Goal: Task Accomplishment & Management: Manage account settings

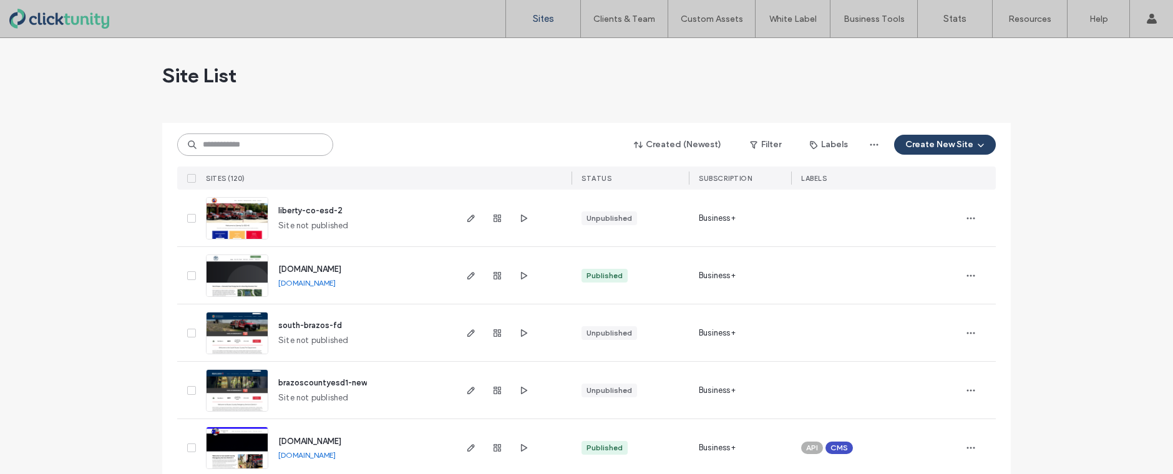
click at [273, 150] on input at bounding box center [255, 145] width 156 height 22
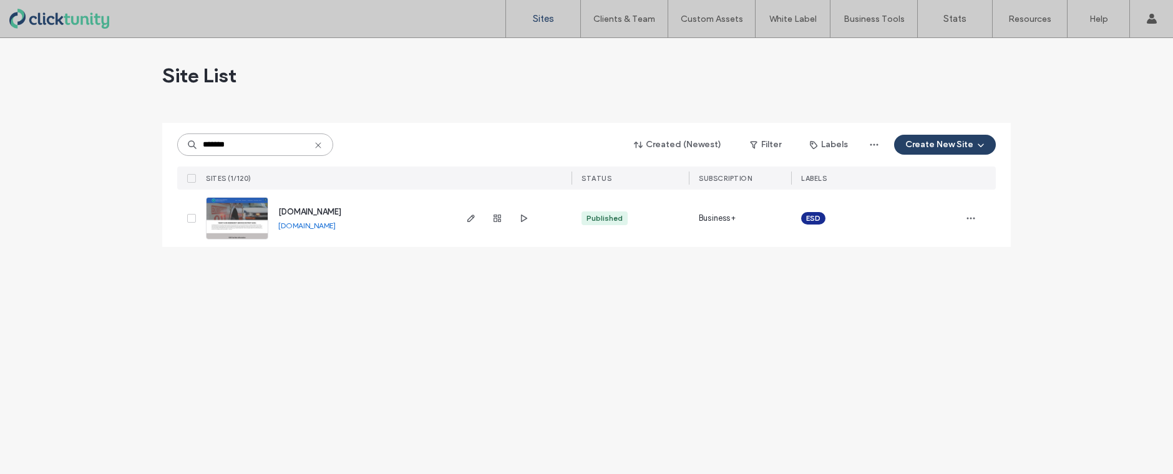
type input "*******"
click at [325, 215] on span "[DOMAIN_NAME]" at bounding box center [309, 211] width 63 height 9
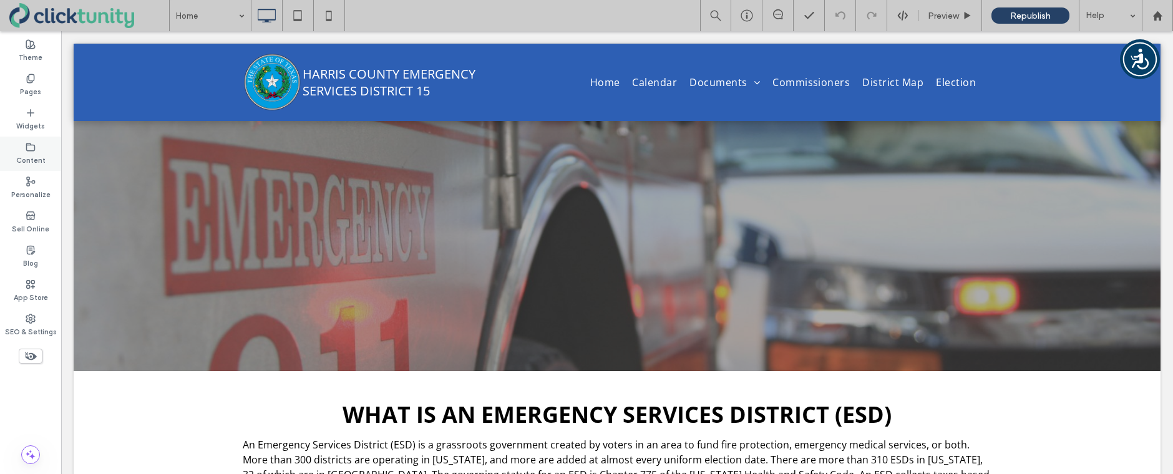
click at [37, 148] on div "Content" at bounding box center [30, 154] width 61 height 34
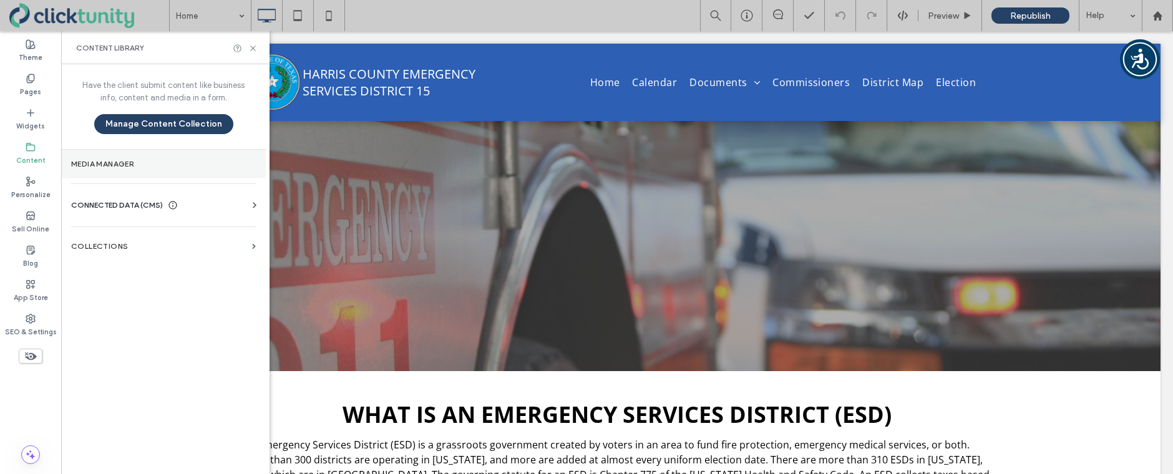
click at [89, 153] on section "Media Manager" at bounding box center [163, 164] width 205 height 29
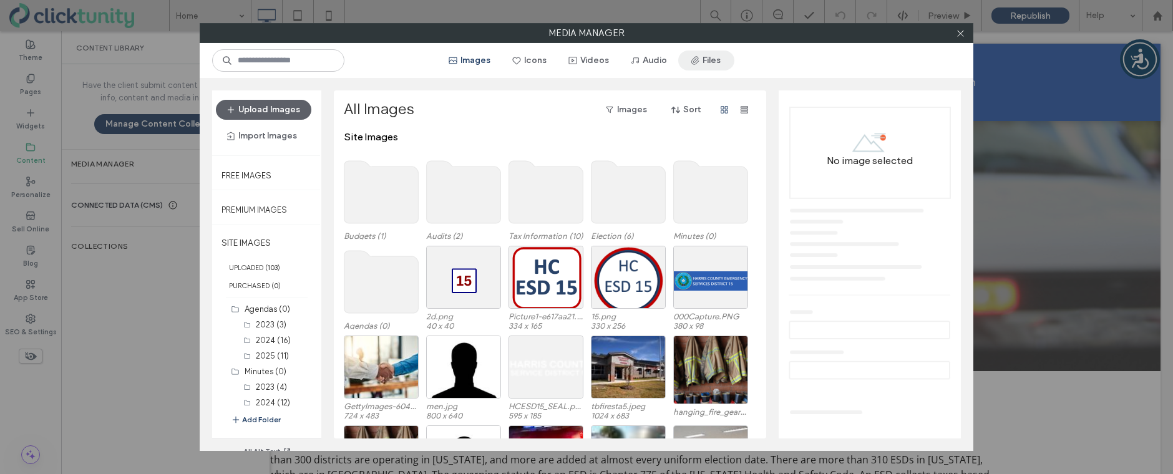
click at [706, 68] on button "Files" at bounding box center [706, 61] width 56 height 20
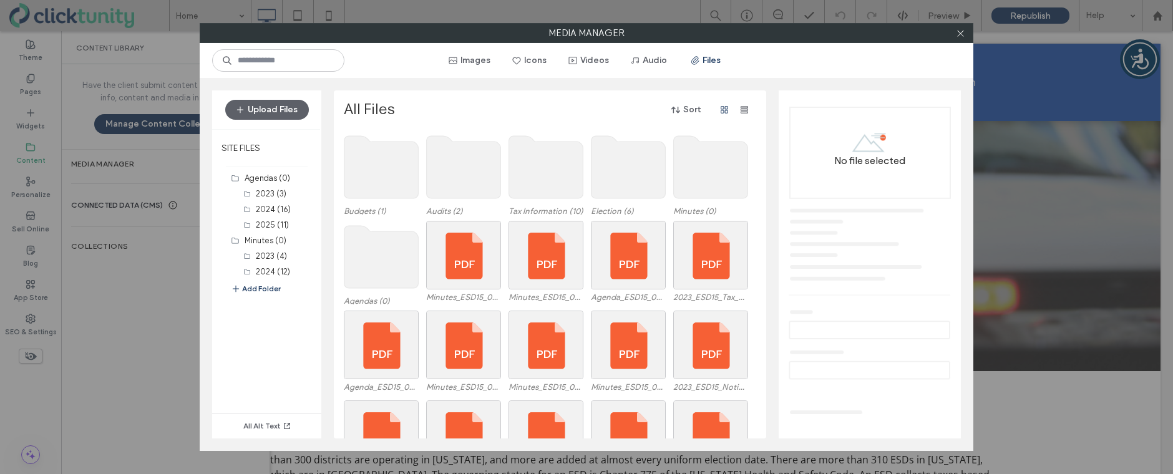
click at [686, 163] on use at bounding box center [711, 167] width 74 height 62
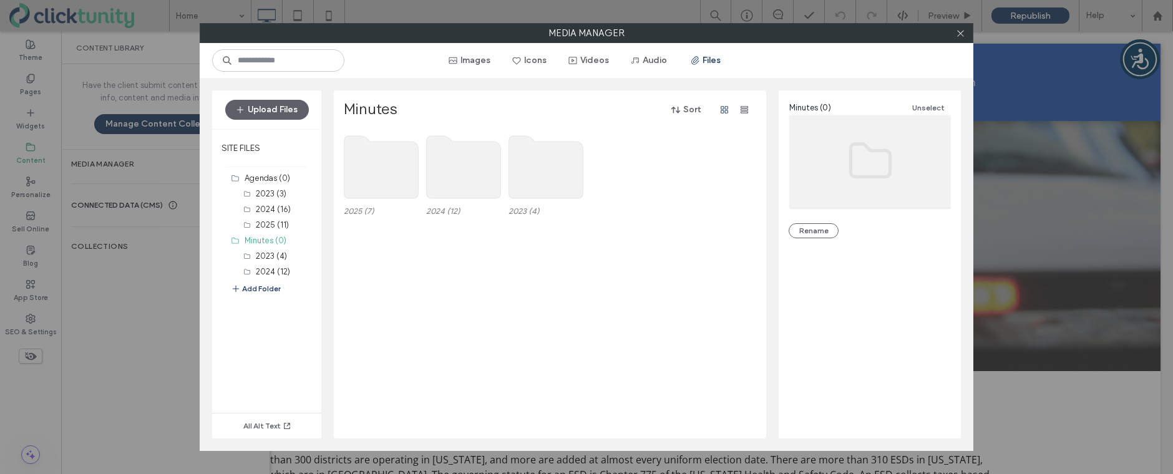
click at [389, 173] on use at bounding box center [381, 167] width 74 height 62
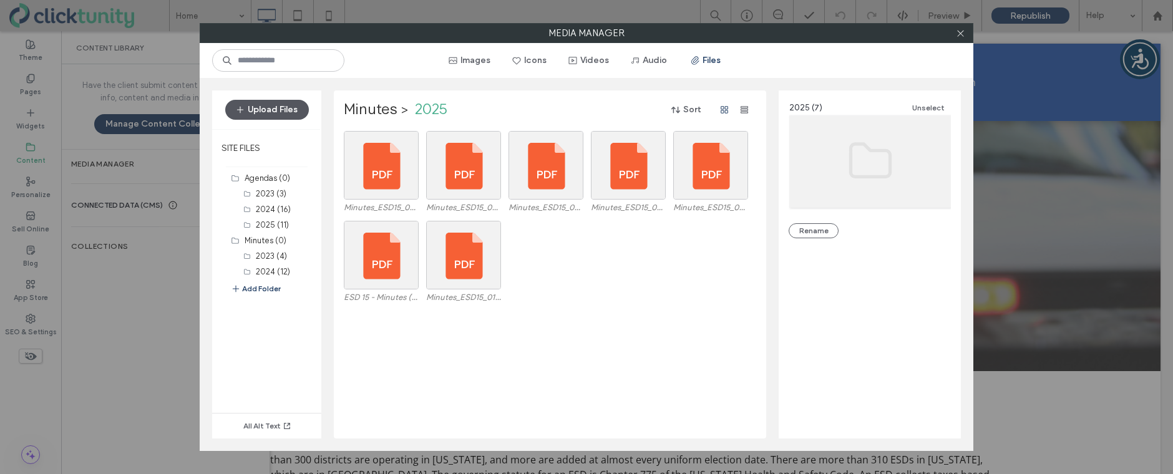
click at [283, 116] on button "Upload Files" at bounding box center [267, 110] width 84 height 20
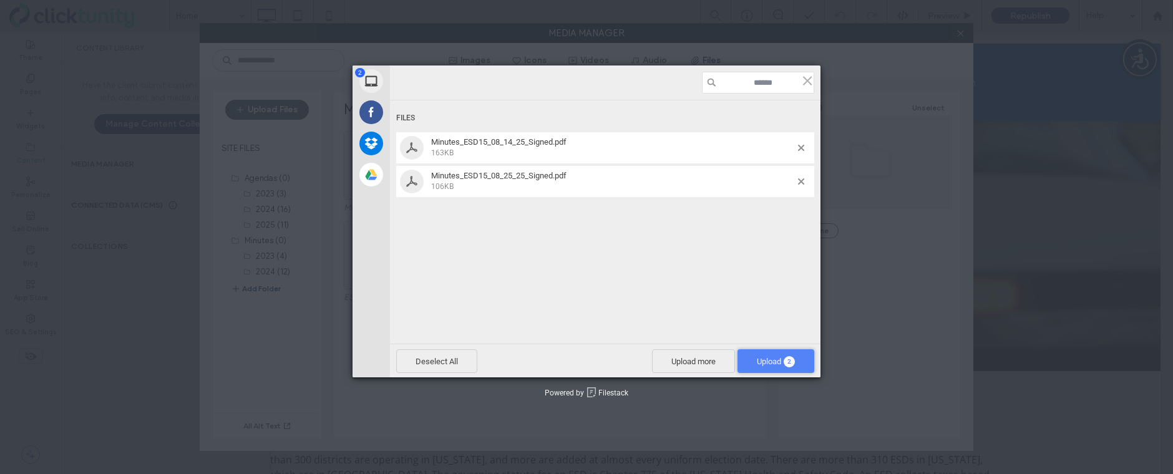
click at [766, 359] on span "Upload 2" at bounding box center [776, 361] width 38 height 9
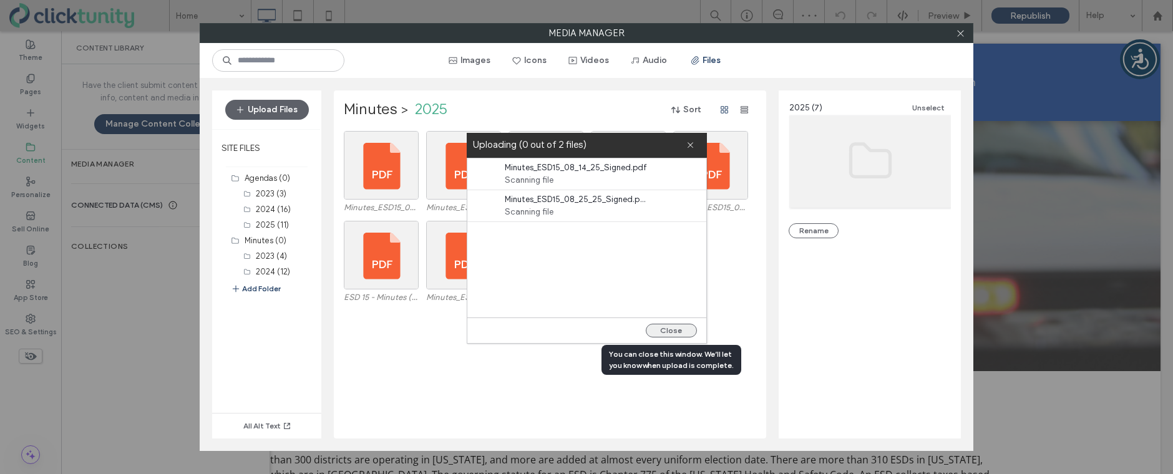
click at [666, 334] on button "Close" at bounding box center [671, 331] width 51 height 14
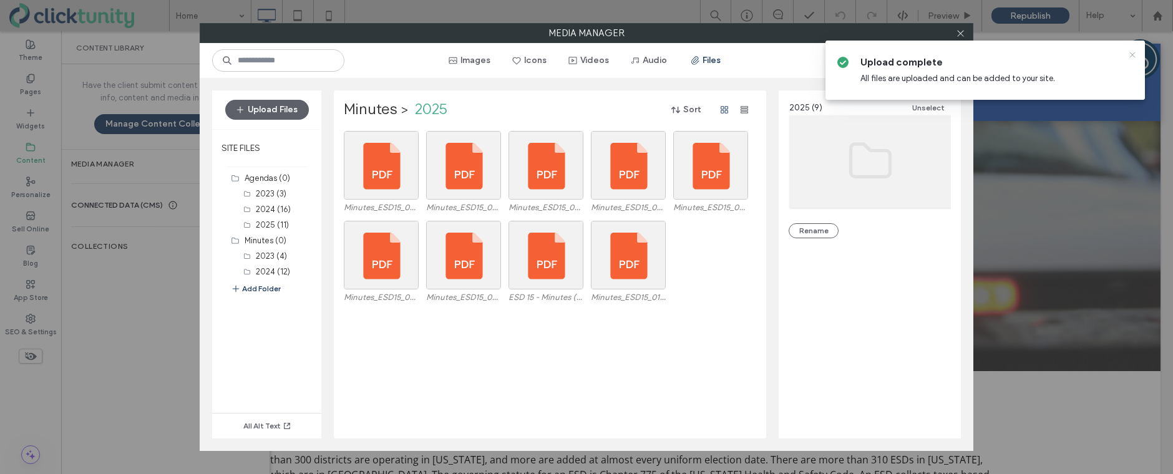
click at [1132, 57] on icon at bounding box center [1132, 55] width 10 height 10
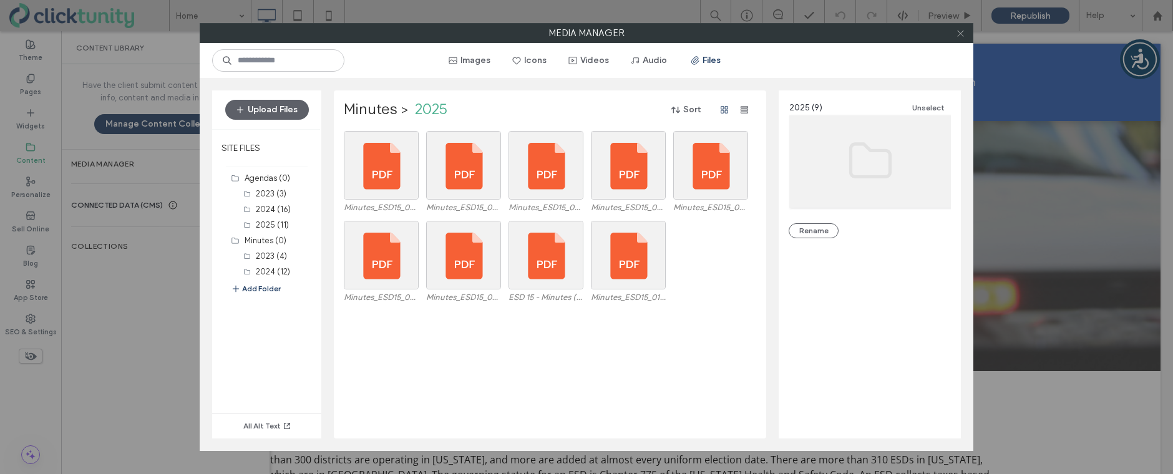
click at [960, 39] on span at bounding box center [960, 33] width 9 height 19
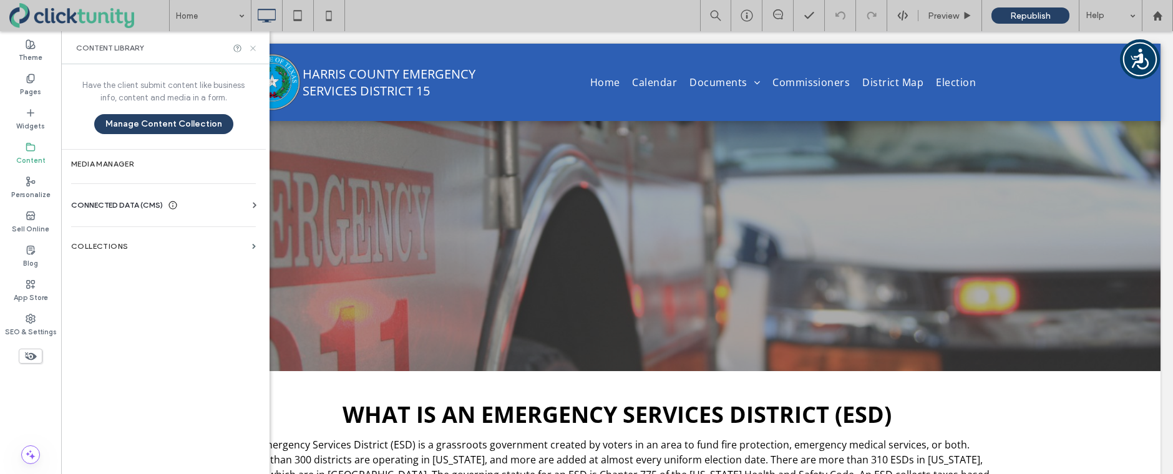
click at [256, 49] on icon at bounding box center [252, 48] width 9 height 9
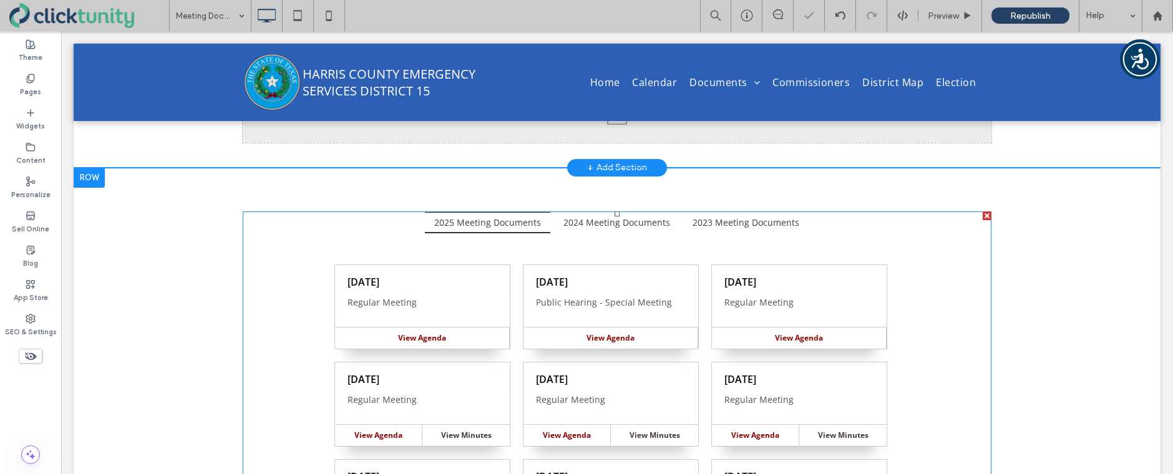
scroll to position [216, 0]
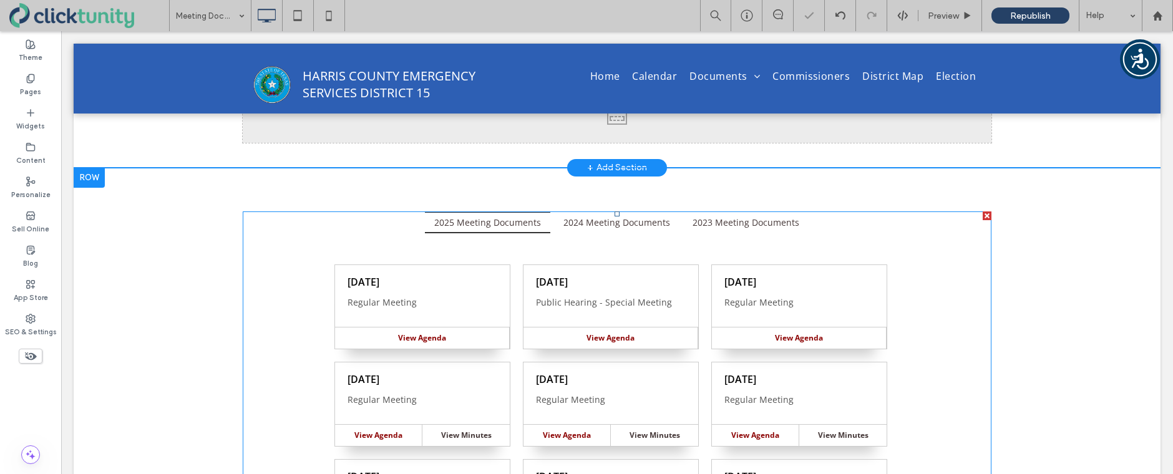
drag, startPoint x: 513, startPoint y: 291, endPoint x: 389, endPoint y: 249, distance: 131.0
click at [513, 291] on span at bounding box center [617, 426] width 749 height 430
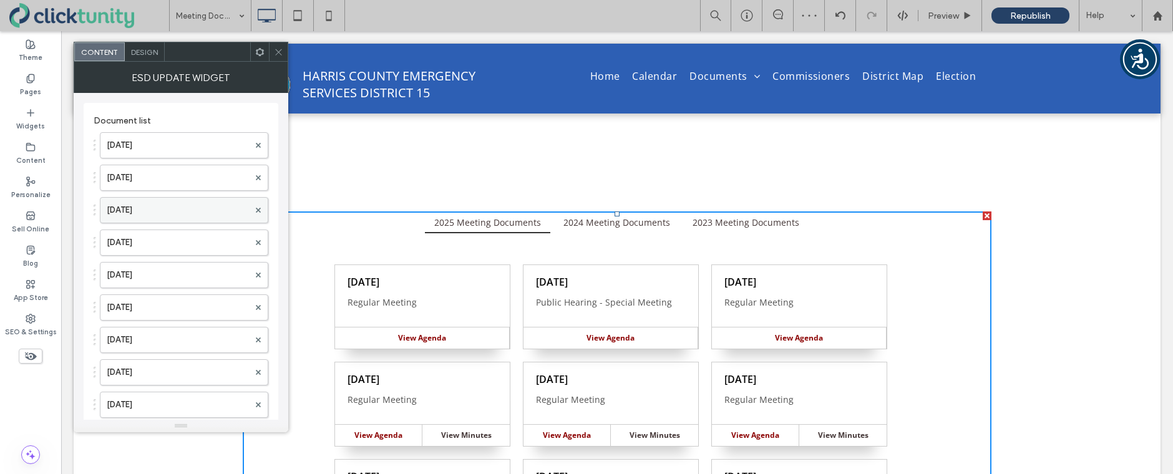
click at [145, 213] on label "Aug. 14, 2025" at bounding box center [178, 210] width 142 height 25
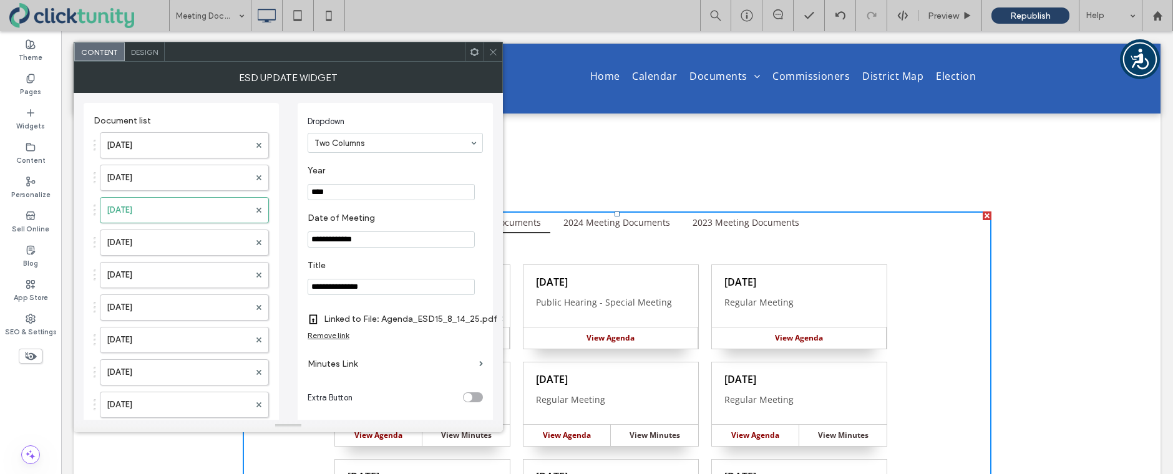
click at [349, 367] on label "Minutes Link" at bounding box center [391, 363] width 167 height 23
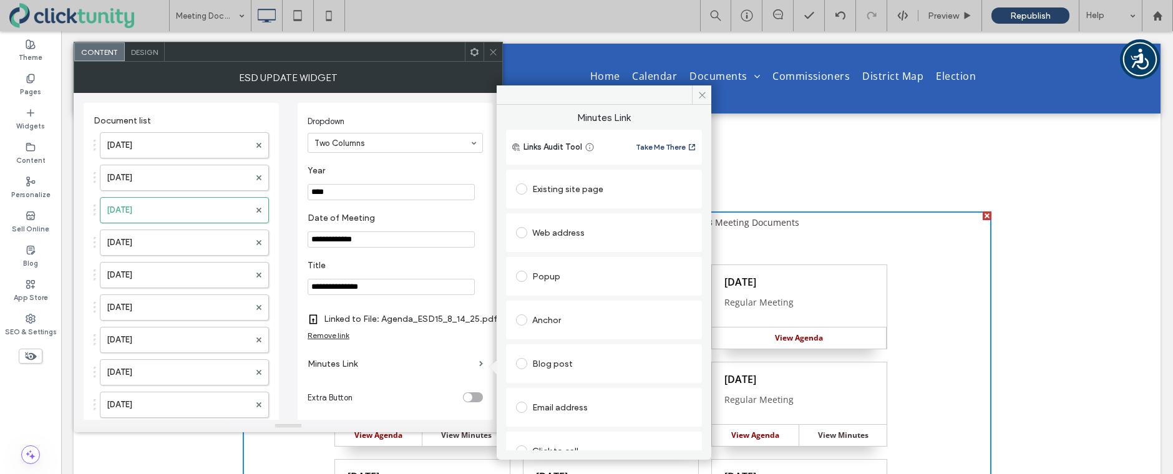
scroll to position [64, 0]
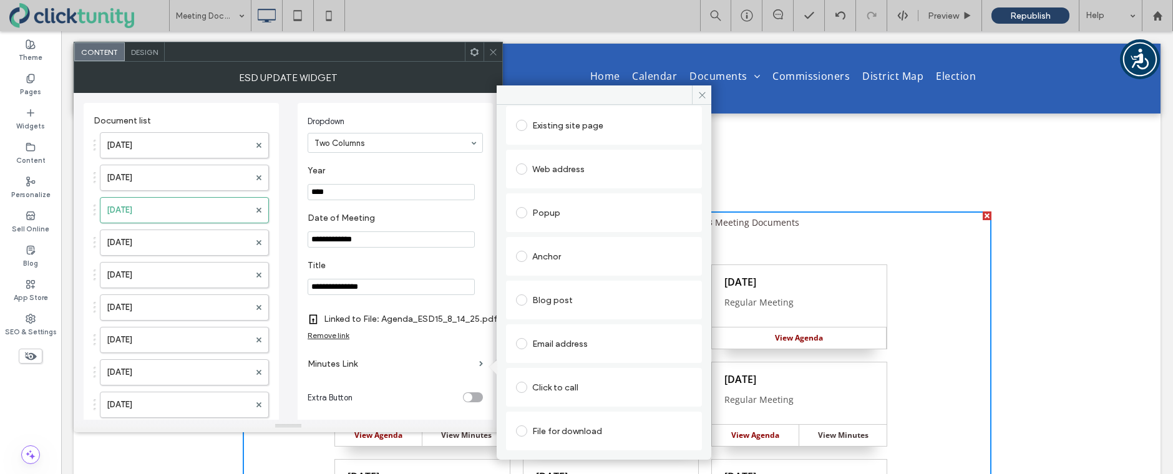
drag, startPoint x: 523, startPoint y: 430, endPoint x: 536, endPoint y: 430, distance: 12.5
click at [527, 430] on label at bounding box center [524, 430] width 16 height 11
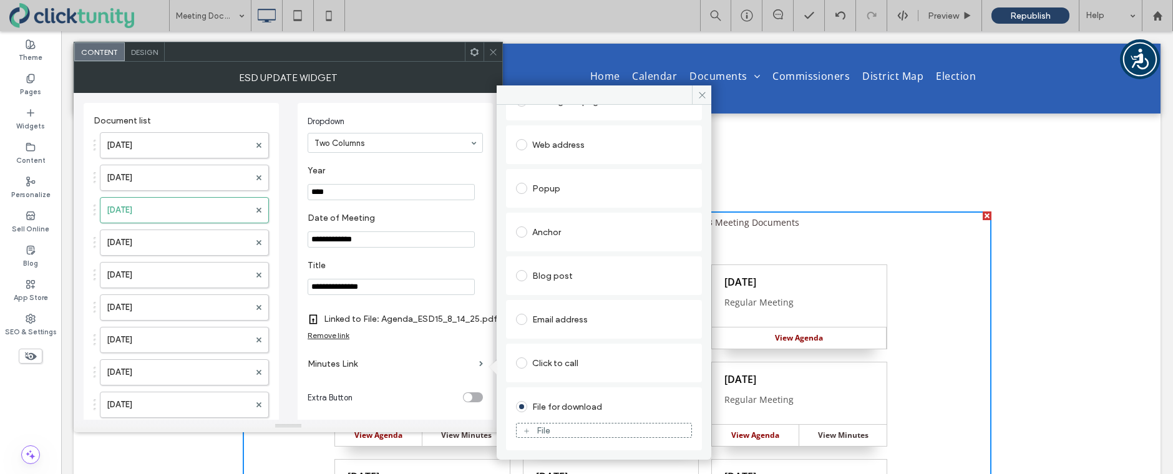
click at [558, 432] on div "File" at bounding box center [604, 430] width 175 height 11
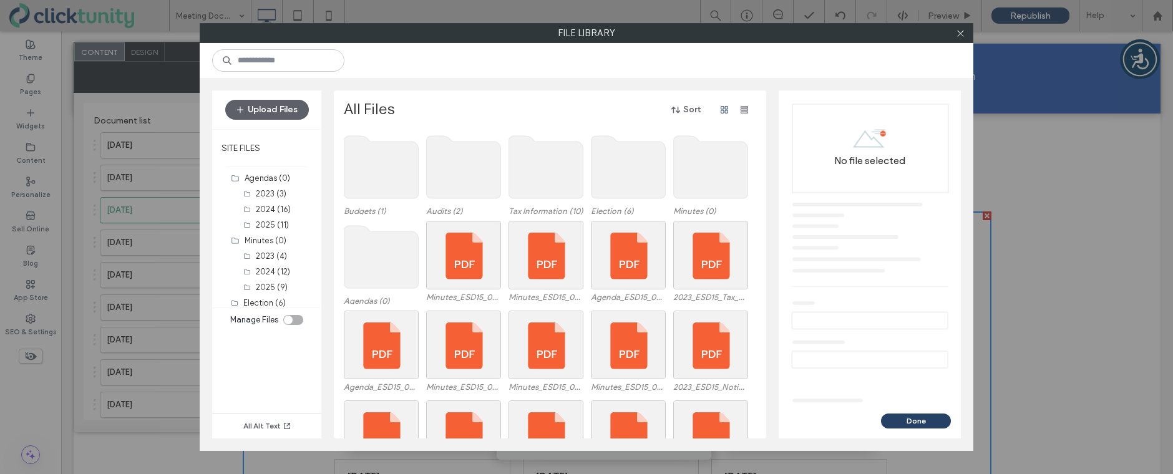
click at [706, 197] on use at bounding box center [711, 167] width 74 height 62
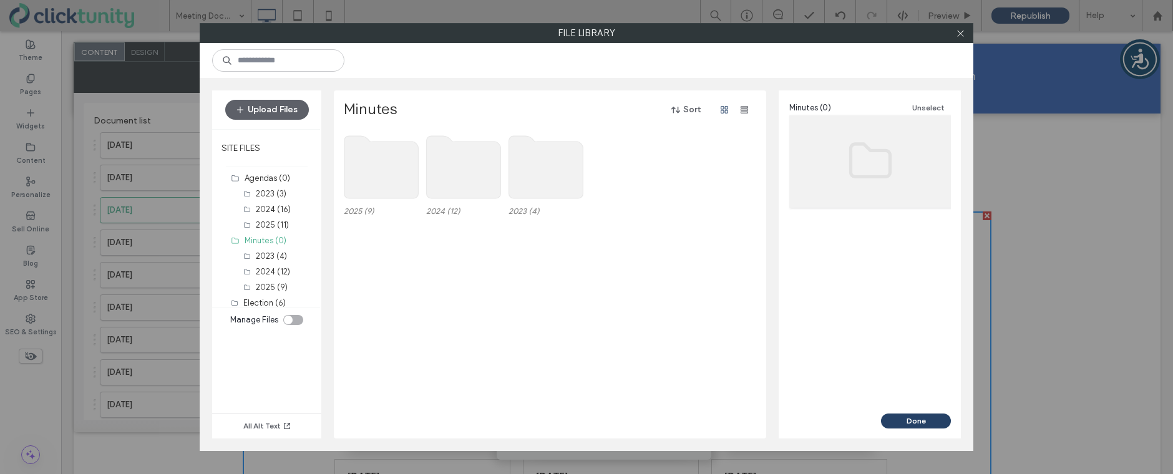
click at [358, 183] on use at bounding box center [381, 167] width 74 height 62
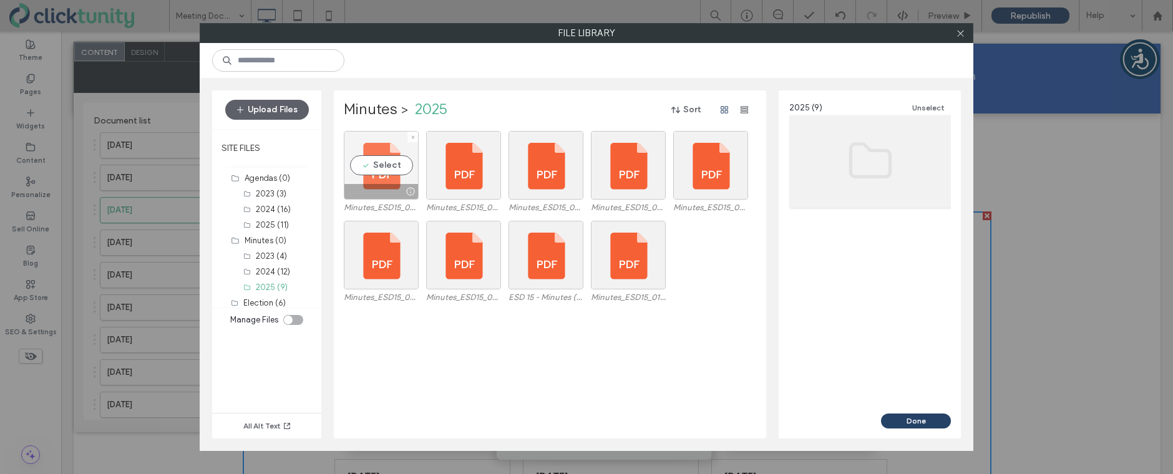
click at [375, 172] on div "Select" at bounding box center [381, 165] width 75 height 69
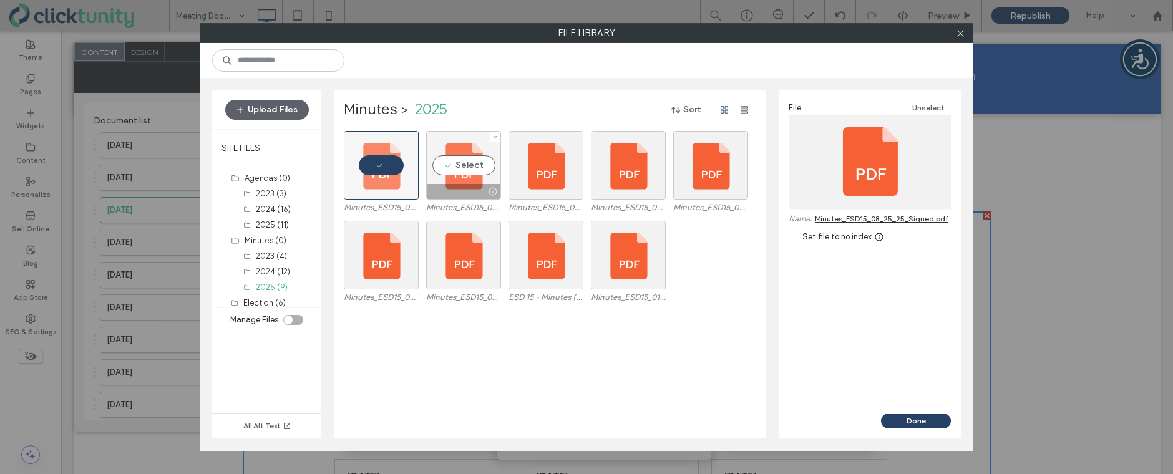
click at [444, 174] on div "Select" at bounding box center [463, 165] width 75 height 69
drag, startPoint x: 908, startPoint y: 417, endPoint x: 902, endPoint y: 412, distance: 8.0
click at [908, 417] on button "Done" at bounding box center [916, 421] width 70 height 15
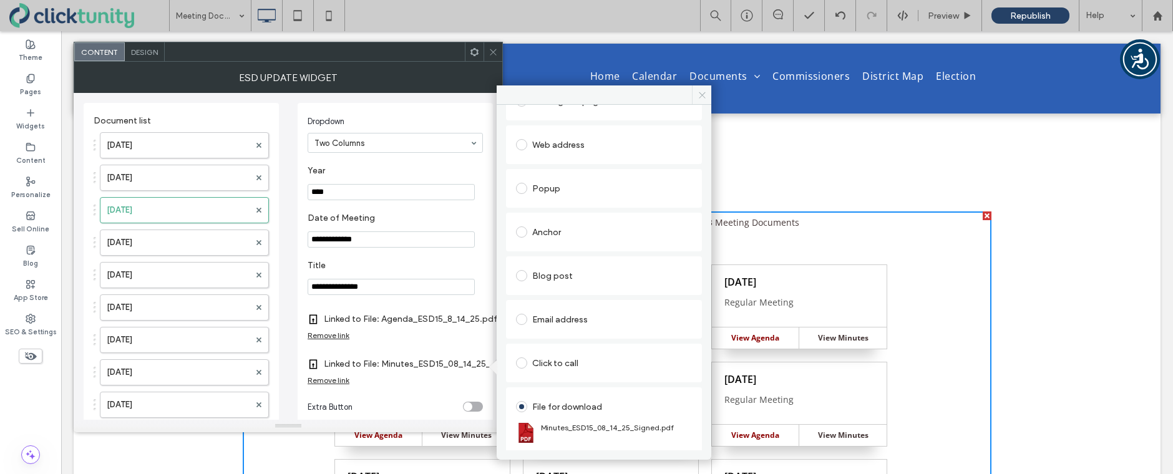
click at [703, 99] on icon at bounding box center [702, 94] width 9 height 9
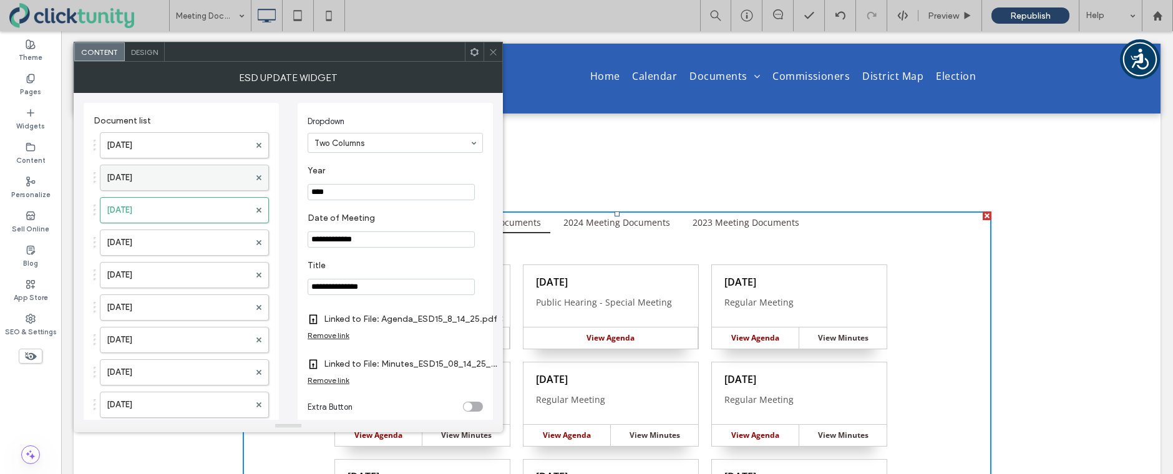
click at [150, 183] on label "Aug. 25, 2025" at bounding box center [178, 177] width 143 height 25
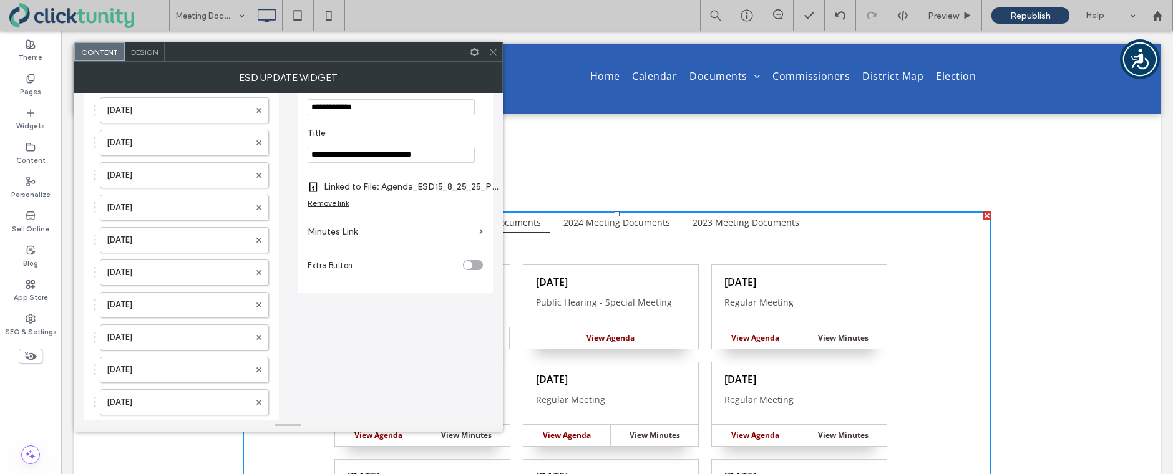
scroll to position [133, 0]
drag, startPoint x: 344, startPoint y: 235, endPoint x: 352, endPoint y: 236, distance: 8.2
click at [344, 235] on label "Minutes Link" at bounding box center [391, 231] width 167 height 23
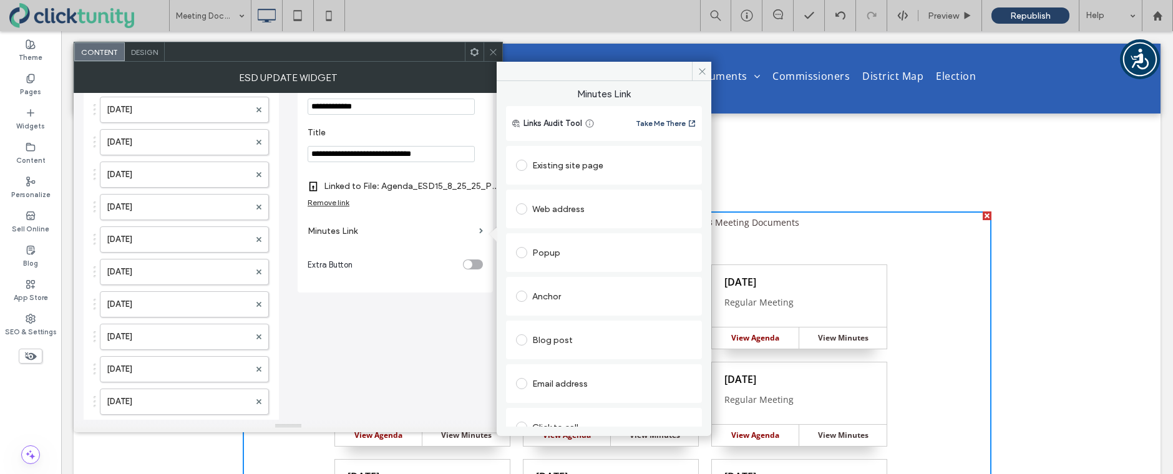
scroll to position [64, 0]
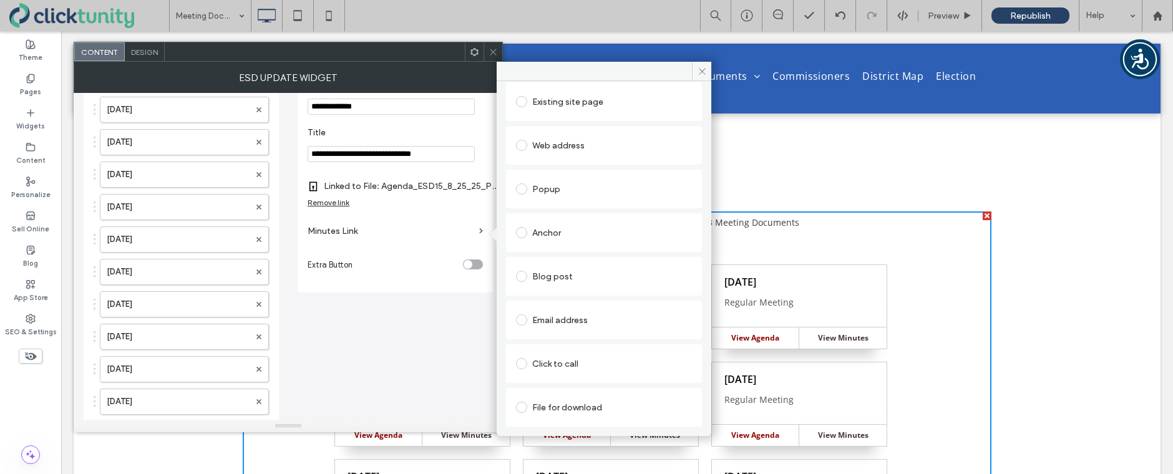
drag, startPoint x: 522, startPoint y: 409, endPoint x: 533, endPoint y: 401, distance: 13.4
click at [522, 408] on span at bounding box center [521, 407] width 11 height 11
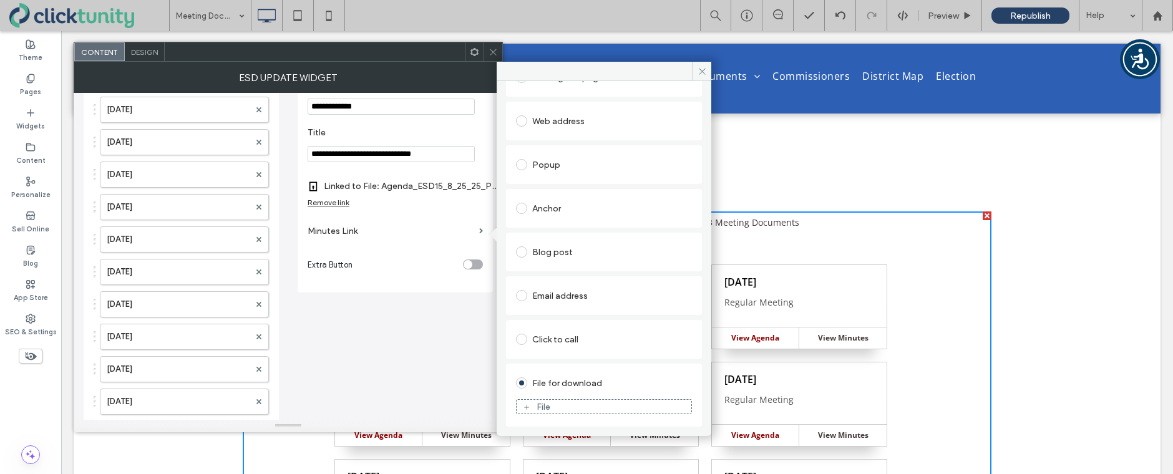
click at [539, 400] on figure "File" at bounding box center [604, 406] width 176 height 15
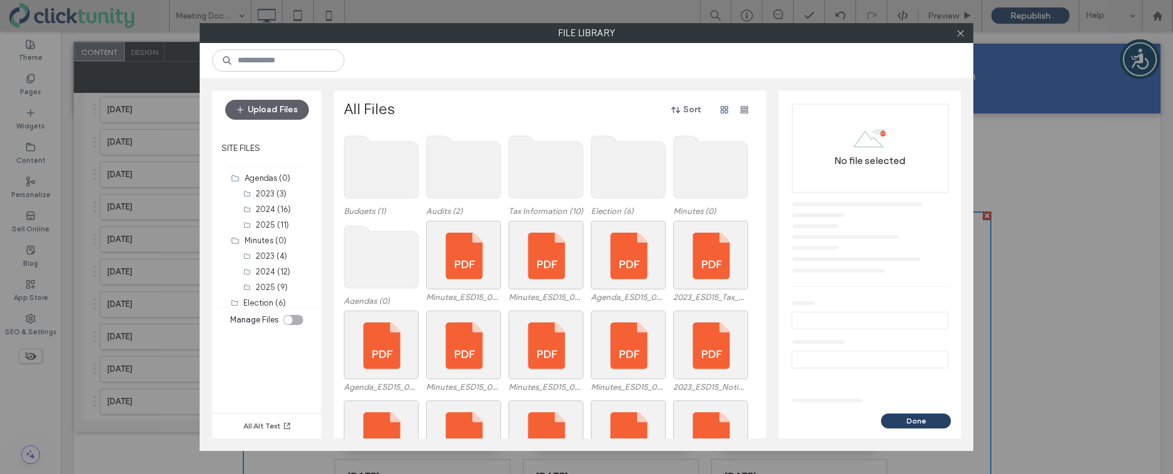
click at [691, 193] on use at bounding box center [711, 167] width 74 height 62
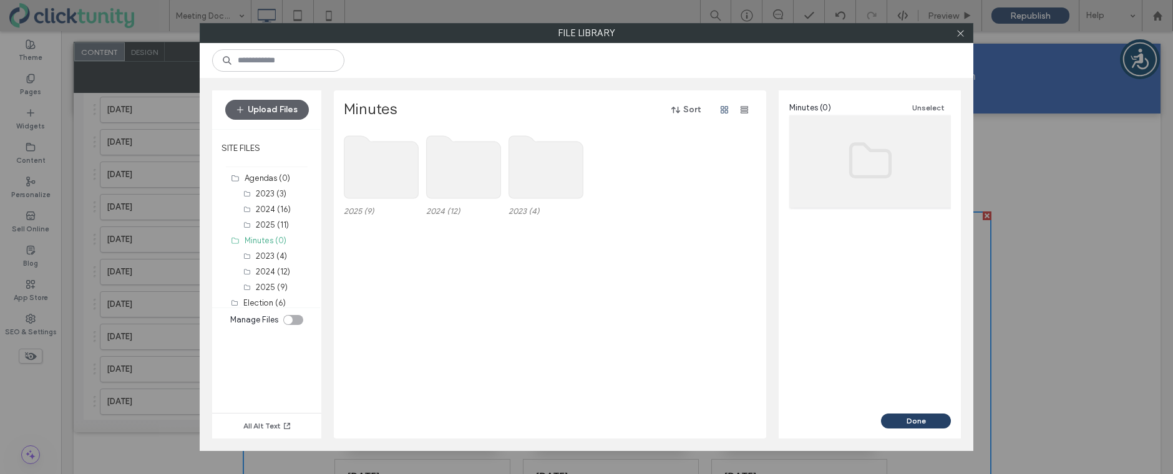
click at [364, 183] on use at bounding box center [381, 167] width 74 height 62
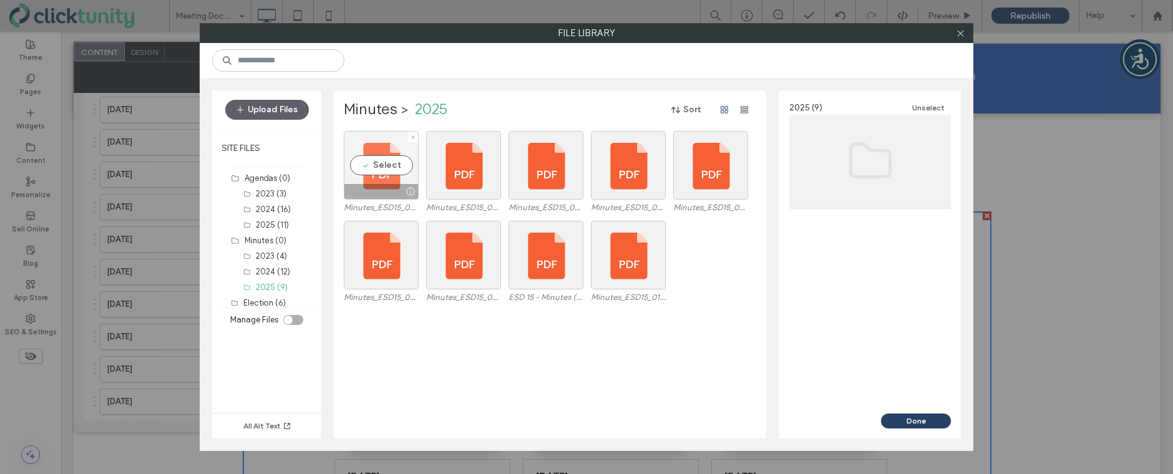
click at [368, 174] on div "Select" at bounding box center [381, 165] width 75 height 69
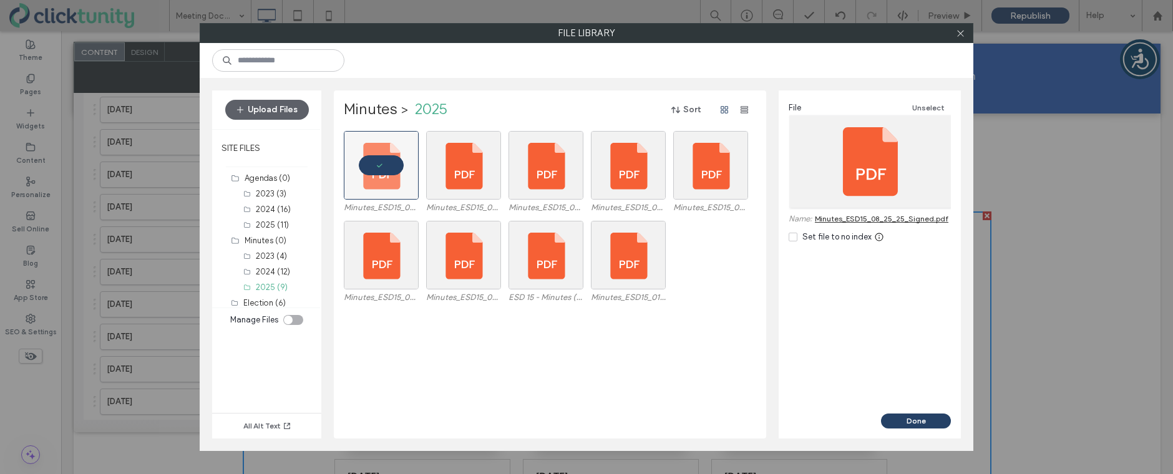
click at [915, 416] on button "Done" at bounding box center [916, 421] width 70 height 15
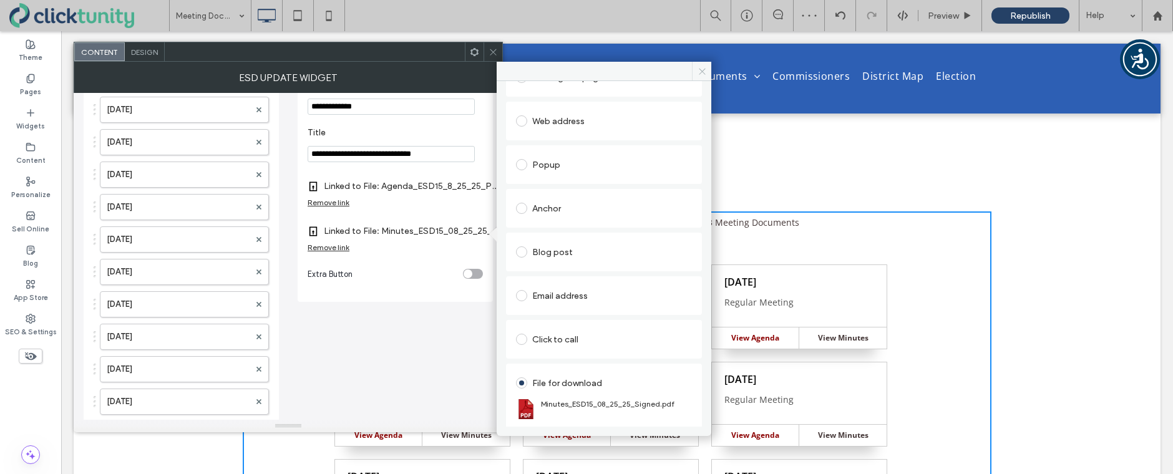
drag, startPoint x: 616, startPoint y: 55, endPoint x: 702, endPoint y: 75, distance: 87.9
click at [702, 75] on icon at bounding box center [702, 71] width 9 height 9
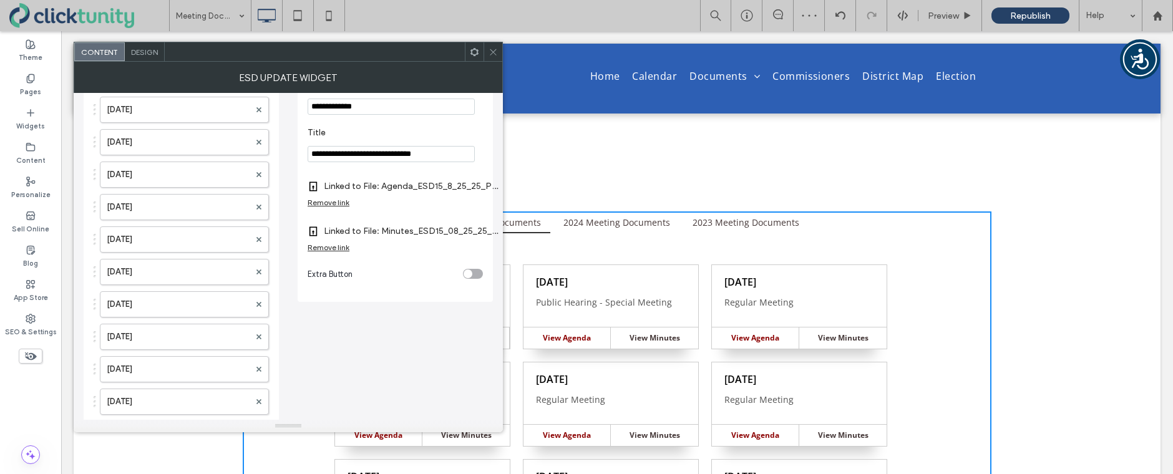
drag, startPoint x: 495, startPoint y: 55, endPoint x: 462, endPoint y: 33, distance: 39.1
click at [495, 55] on icon at bounding box center [493, 51] width 9 height 9
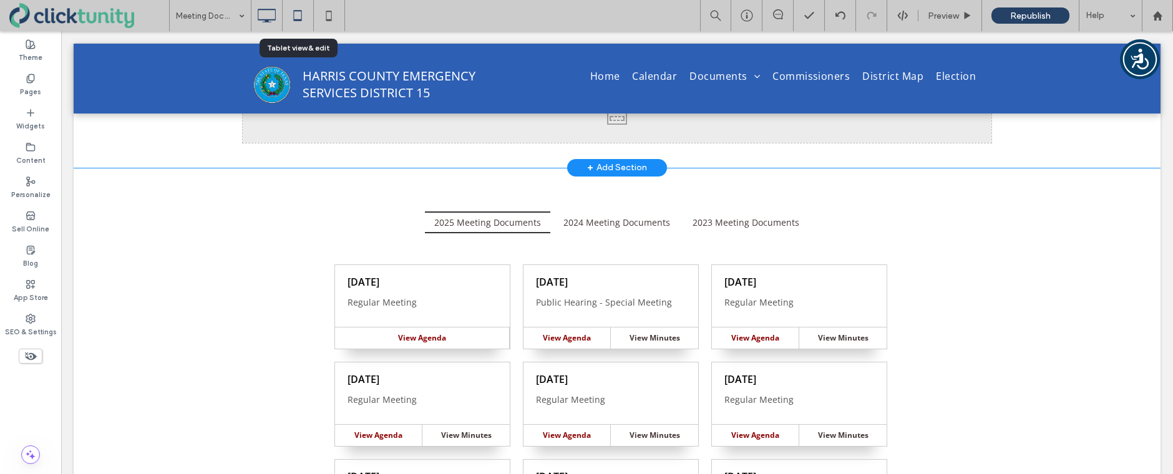
click at [298, 18] on icon at bounding box center [297, 15] width 25 height 25
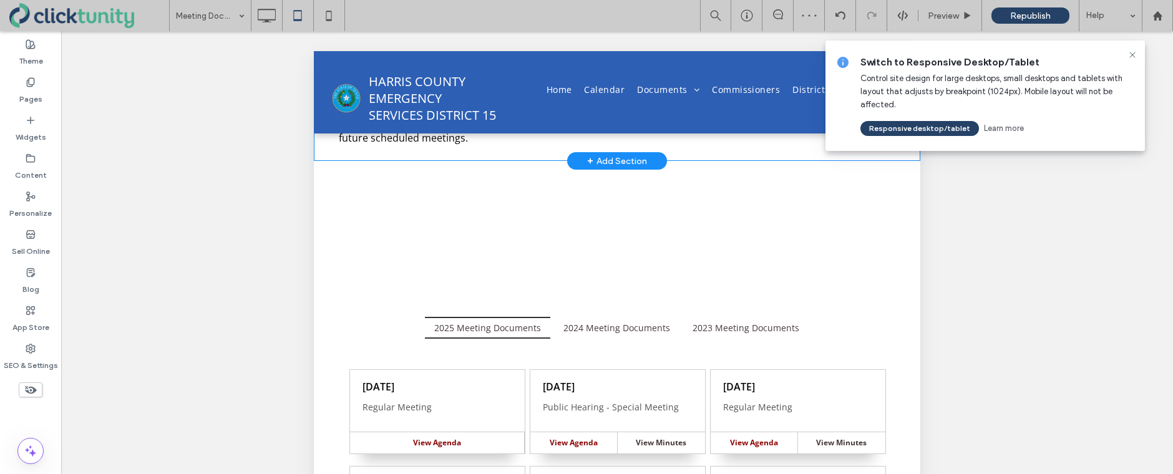
scroll to position [152, 0]
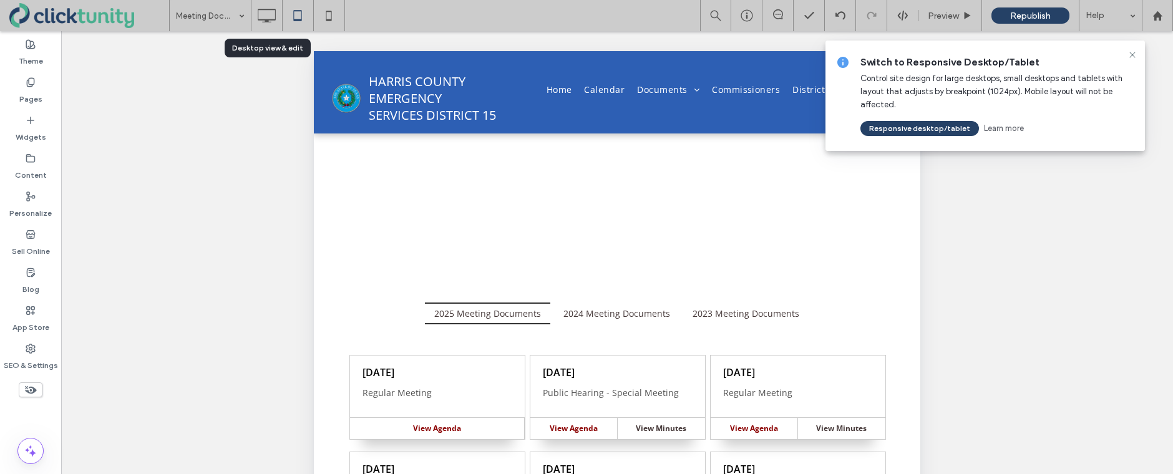
drag, startPoint x: 261, startPoint y: 21, endPoint x: 328, endPoint y: 57, distance: 75.9
click at [267, 24] on icon at bounding box center [266, 15] width 25 height 25
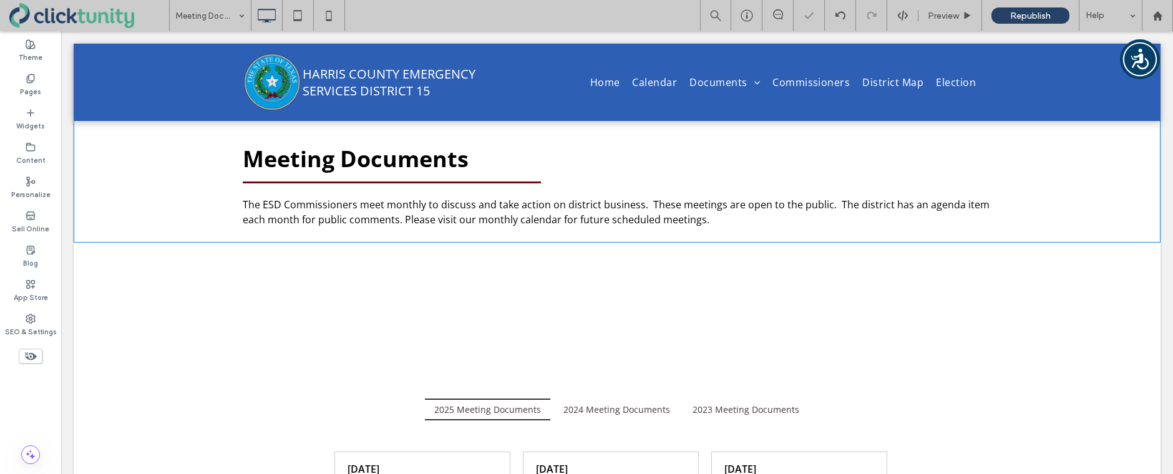
scroll to position [69, 0]
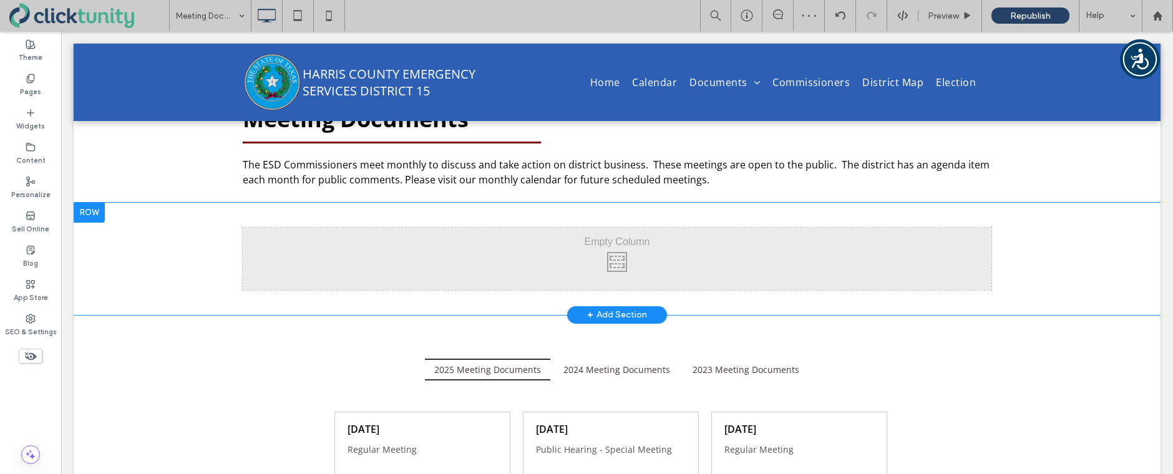
click at [94, 211] on div at bounding box center [89, 213] width 31 height 20
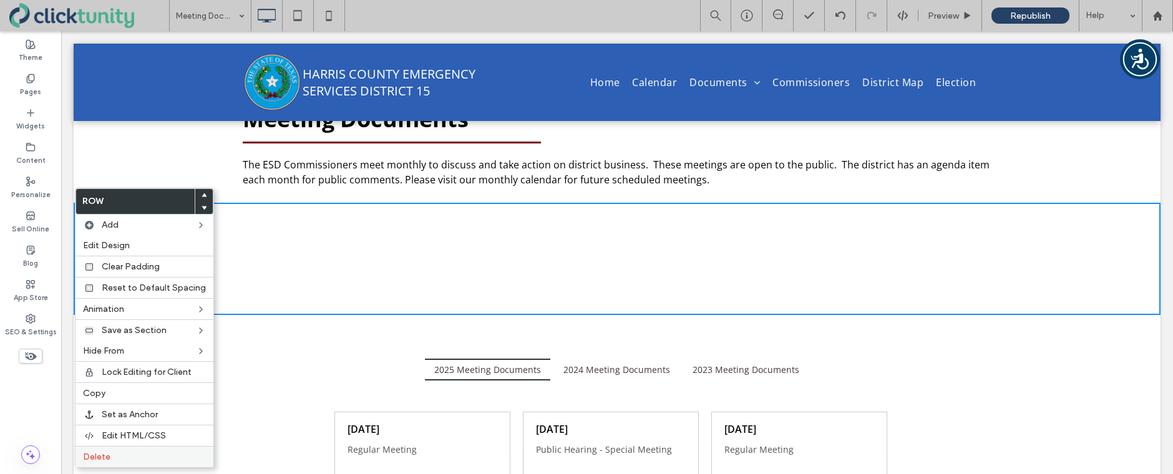
click at [114, 456] on label "Delete" at bounding box center [144, 457] width 123 height 11
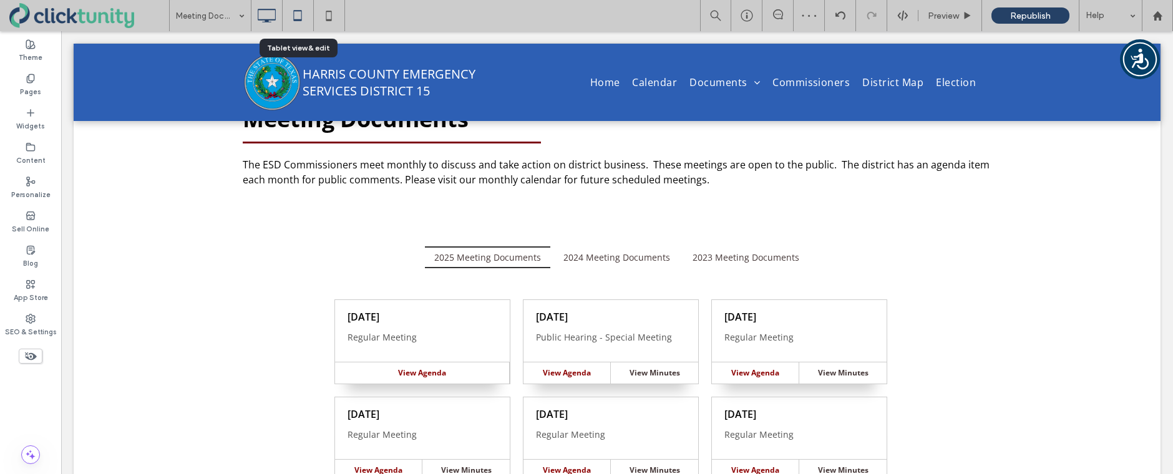
click at [299, 20] on use at bounding box center [298, 15] width 8 height 11
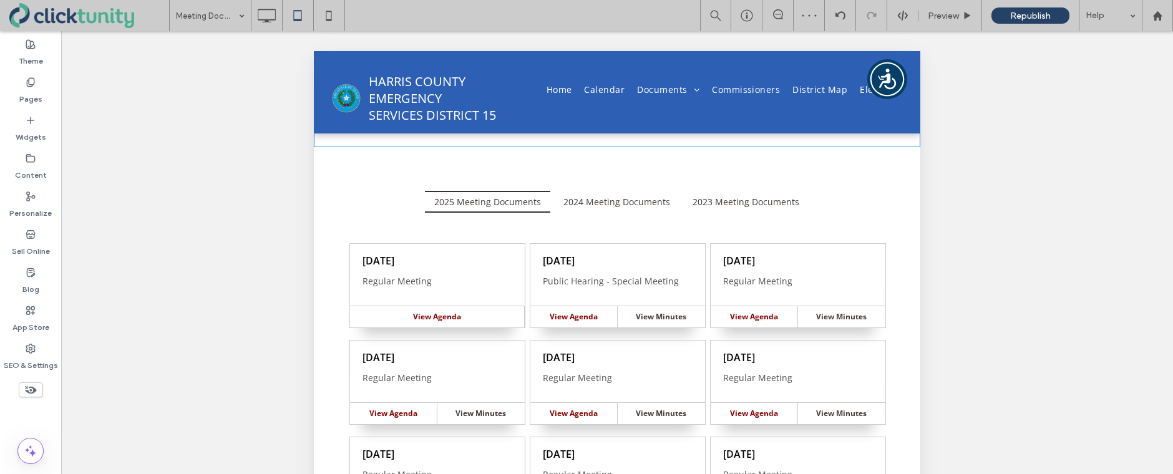
scroll to position [152, 0]
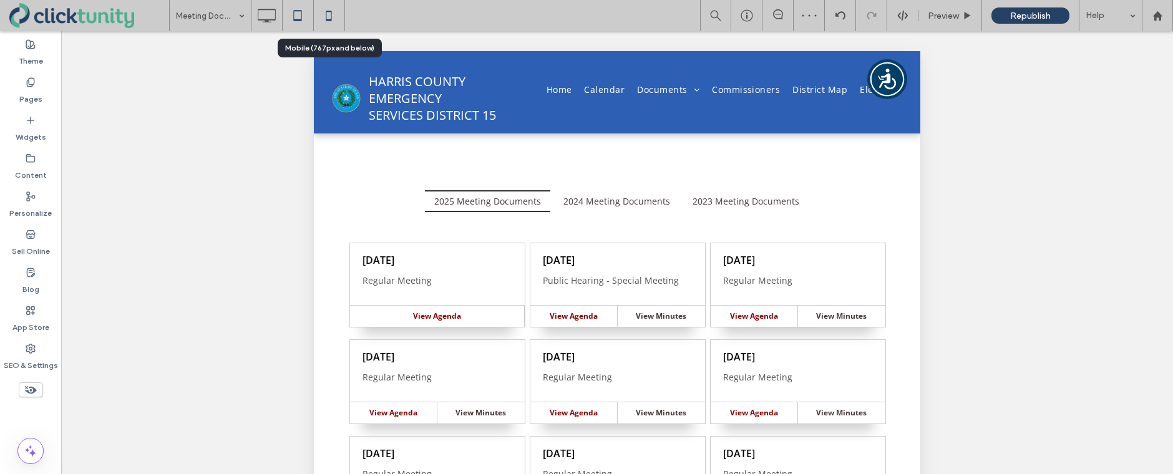
click at [332, 21] on icon at bounding box center [328, 15] width 25 height 25
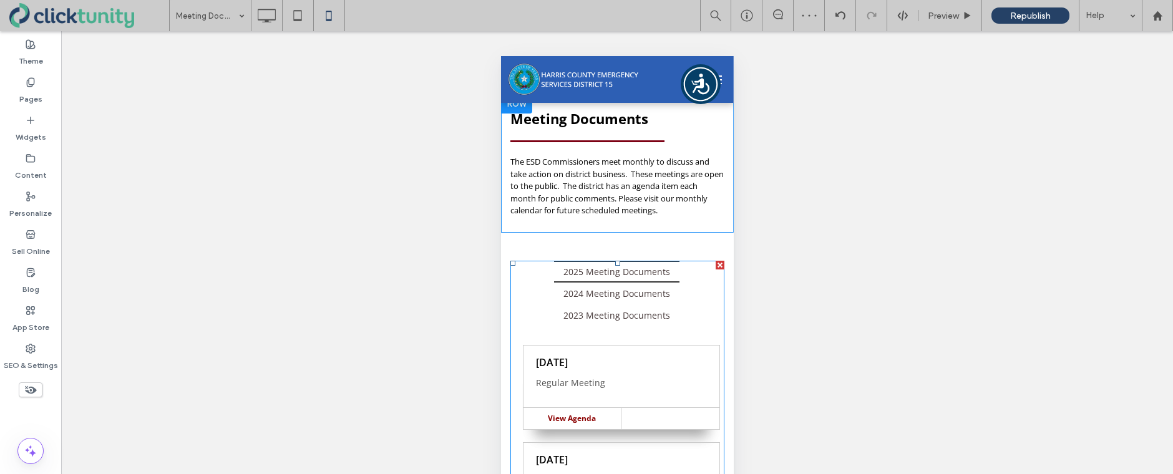
scroll to position [0, 0]
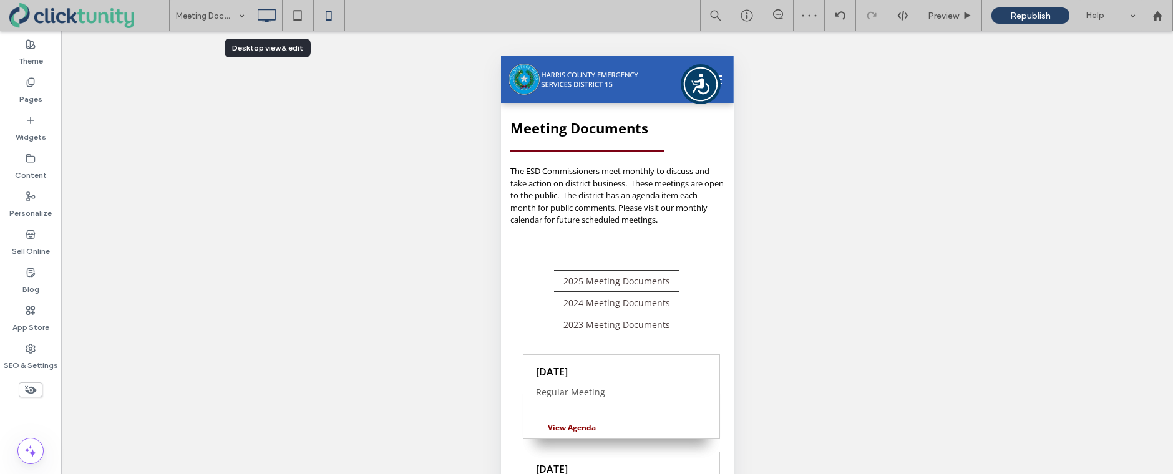
click at [266, 21] on use at bounding box center [267, 16] width 18 height 14
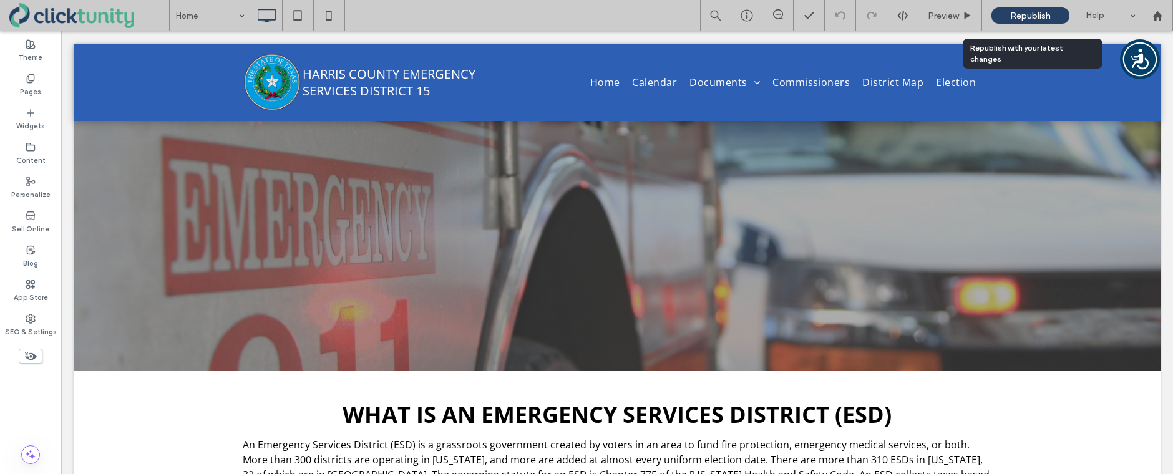
click at [1036, 12] on span "Republish" at bounding box center [1030, 16] width 41 height 11
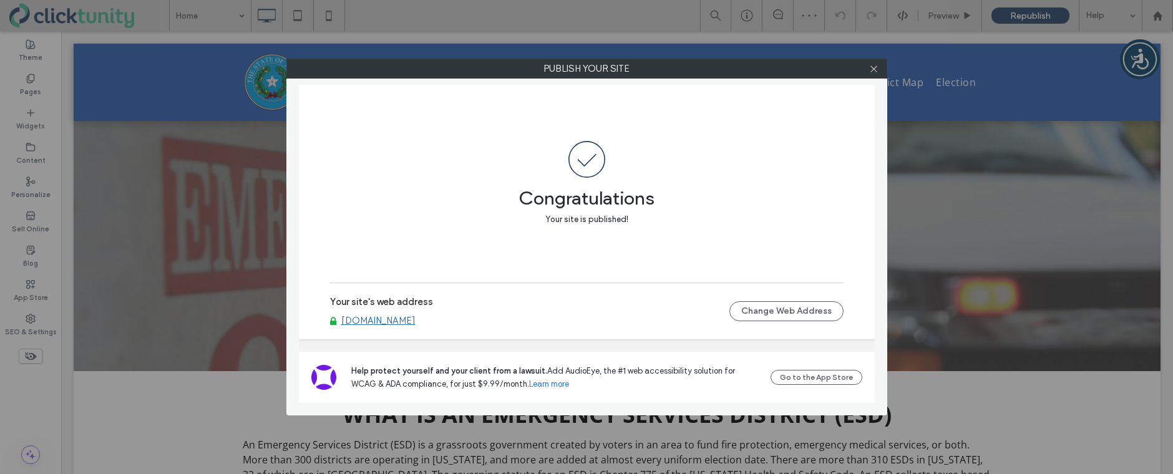
click at [402, 320] on link "[DOMAIN_NAME]" at bounding box center [378, 320] width 74 height 11
click at [0, 0] on div "Publish your site Congratulations Your site is published! Your site's web addre…" at bounding box center [586, 237] width 1173 height 474
click at [875, 71] on icon at bounding box center [873, 68] width 9 height 9
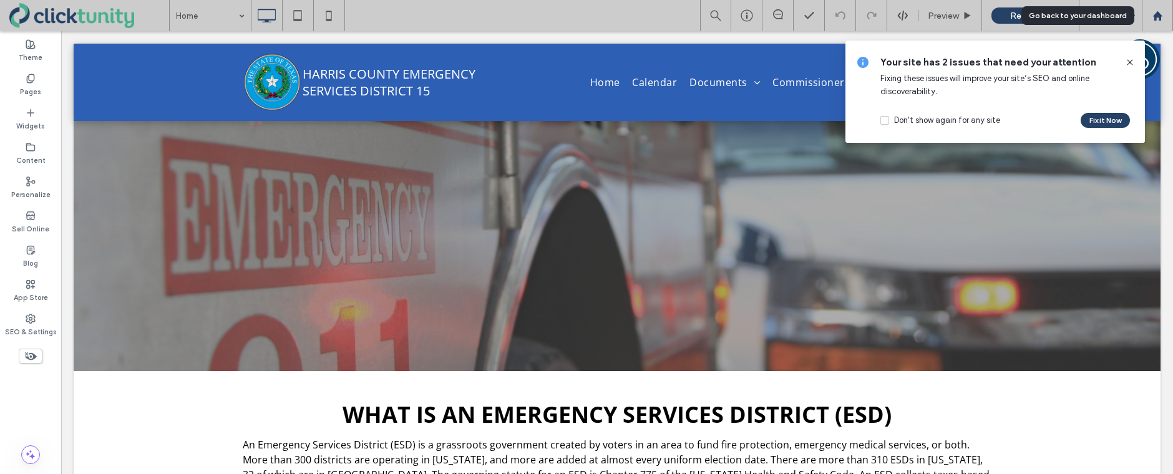
click at [1162, 21] on div at bounding box center [1157, 15] width 31 height 31
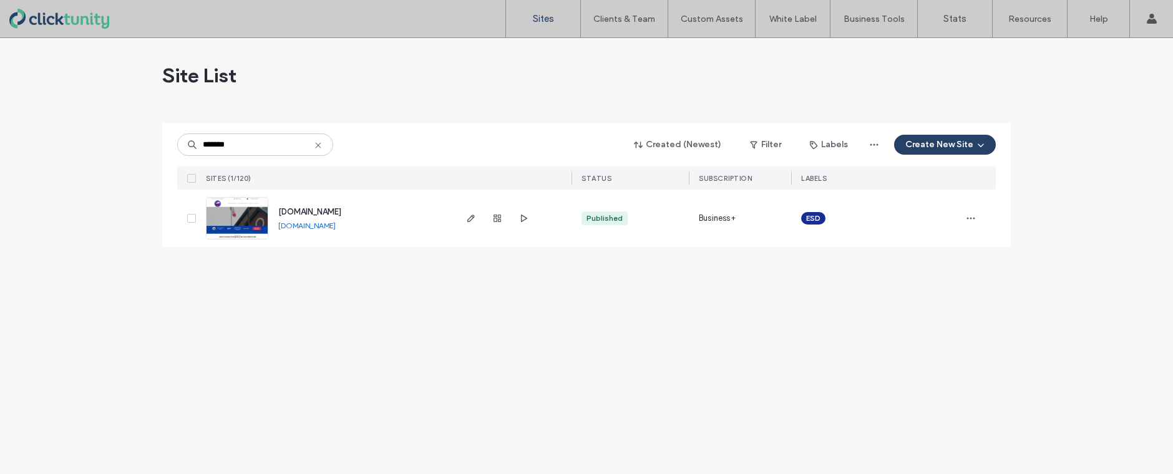
type input "*******"
click at [311, 210] on span "[DOMAIN_NAME]" at bounding box center [309, 211] width 63 height 9
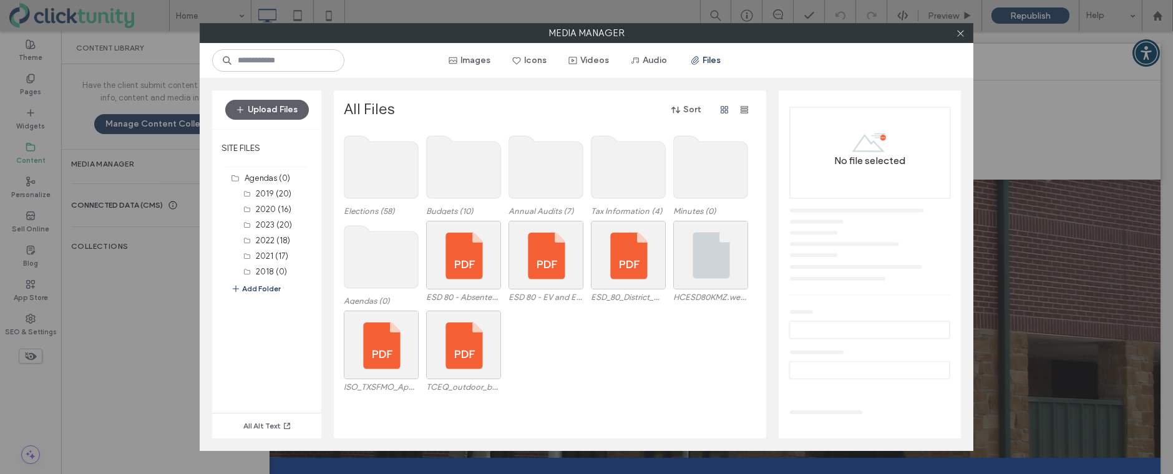
click at [387, 250] on use at bounding box center [381, 257] width 74 height 62
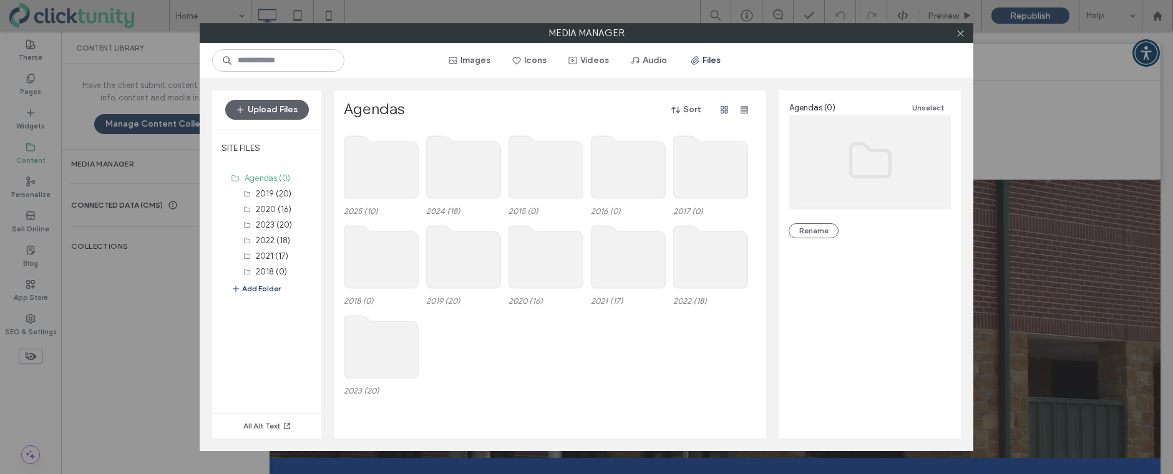
click at [378, 160] on use at bounding box center [381, 167] width 74 height 62
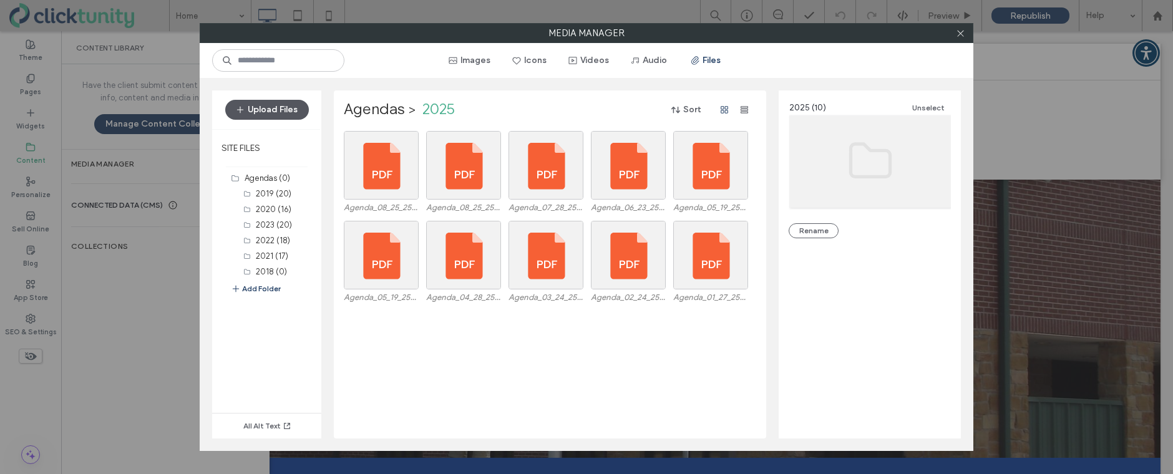
click at [281, 103] on button "Upload Files" at bounding box center [267, 110] width 84 height 20
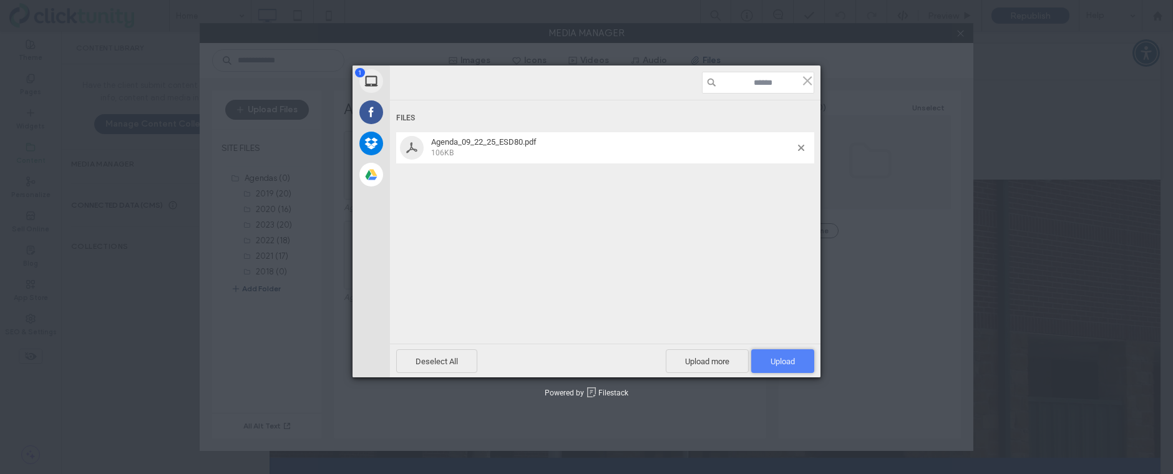
click at [766, 362] on span "Upload 1" at bounding box center [782, 361] width 63 height 24
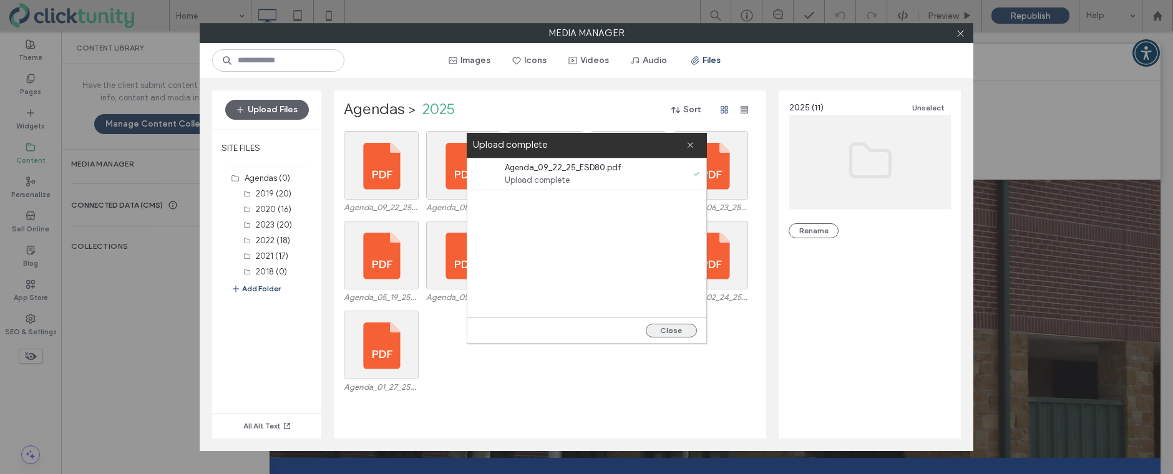
click at [684, 334] on button "Close" at bounding box center [671, 331] width 51 height 14
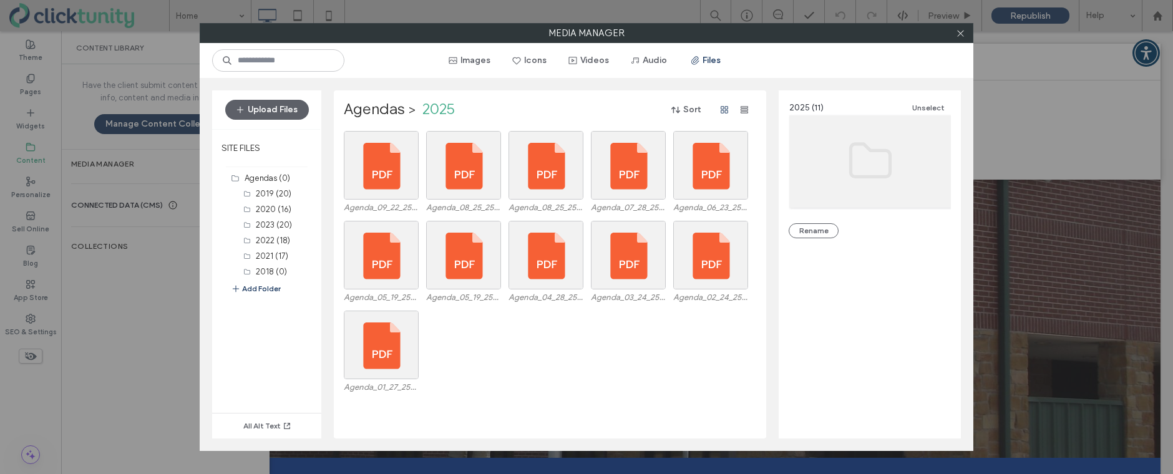
drag, startPoint x: 958, startPoint y: 38, endPoint x: 945, endPoint y: 39, distance: 13.1
click at [956, 38] on span at bounding box center [960, 33] width 9 height 19
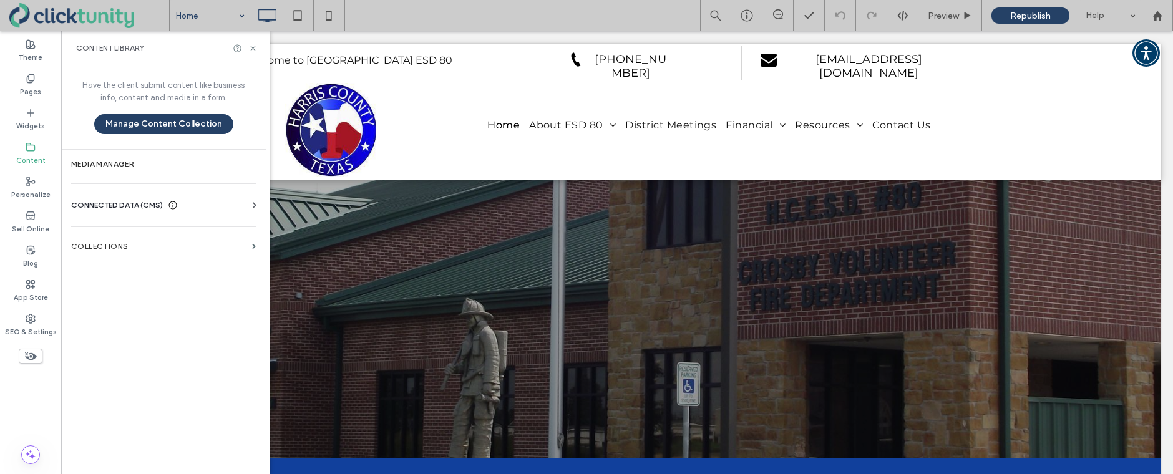
drag, startPoint x: 252, startPoint y: 50, endPoint x: 211, endPoint y: 31, distance: 44.9
click at [250, 49] on icon at bounding box center [252, 48] width 9 height 9
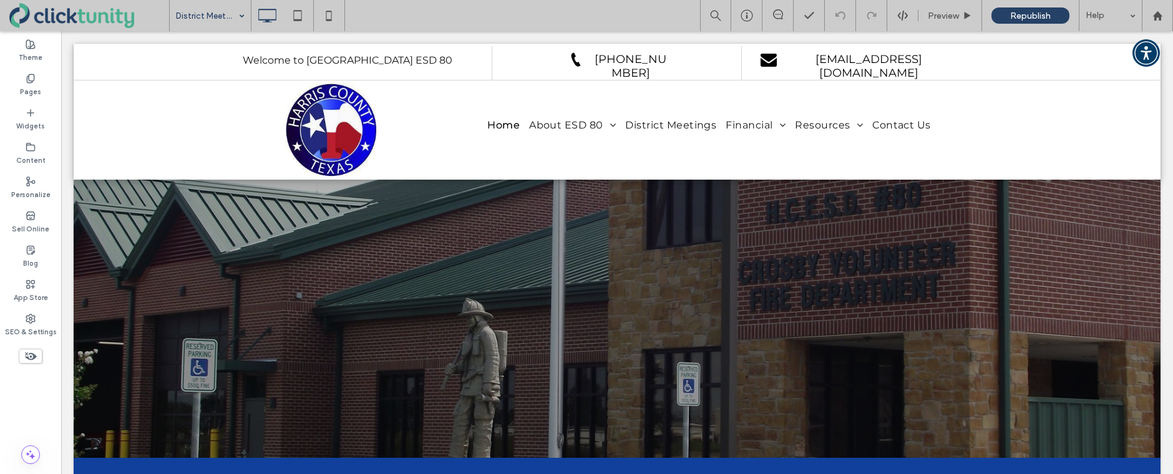
drag, startPoint x: 225, startPoint y: 119, endPoint x: 235, endPoint y: 120, distance: 10.8
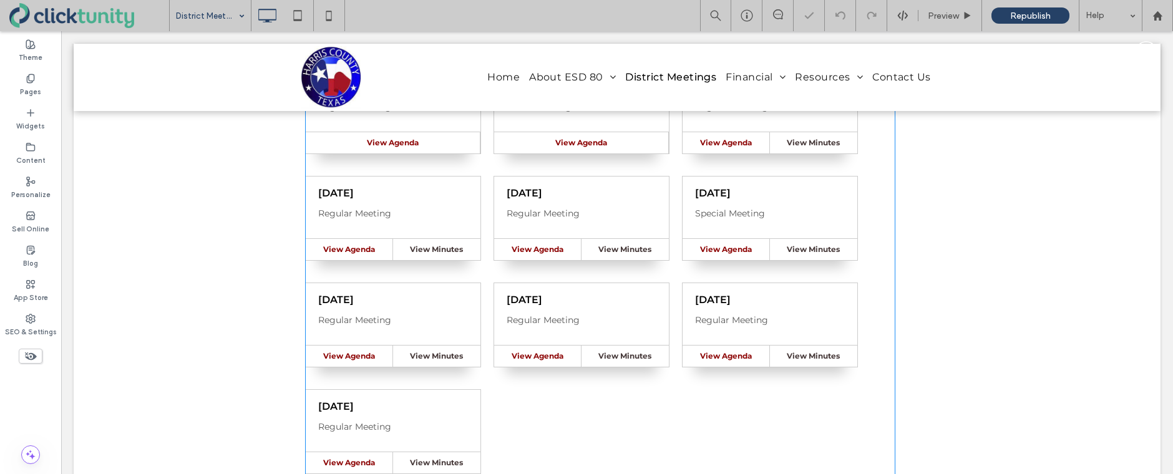
scroll to position [430, 0]
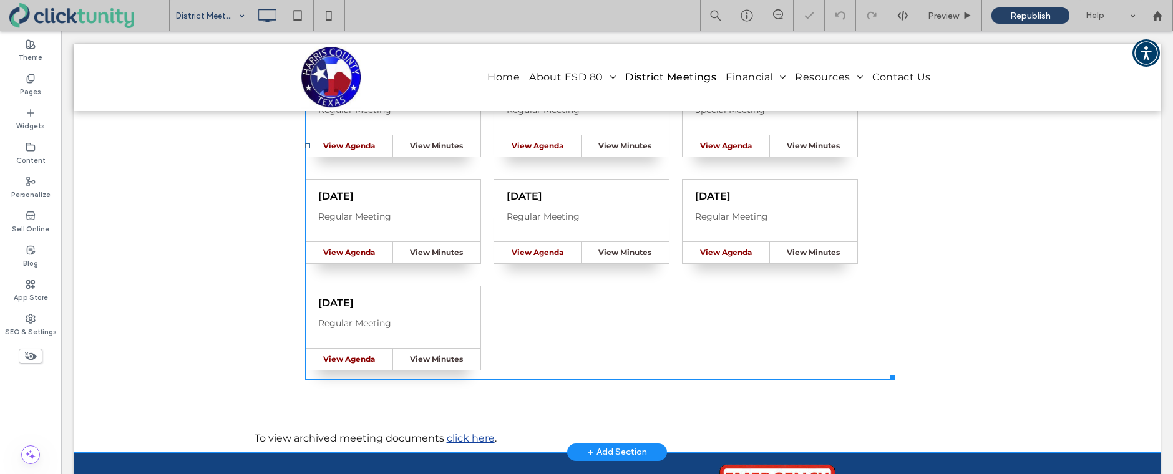
click at [545, 196] on span at bounding box center [600, 146] width 590 height 467
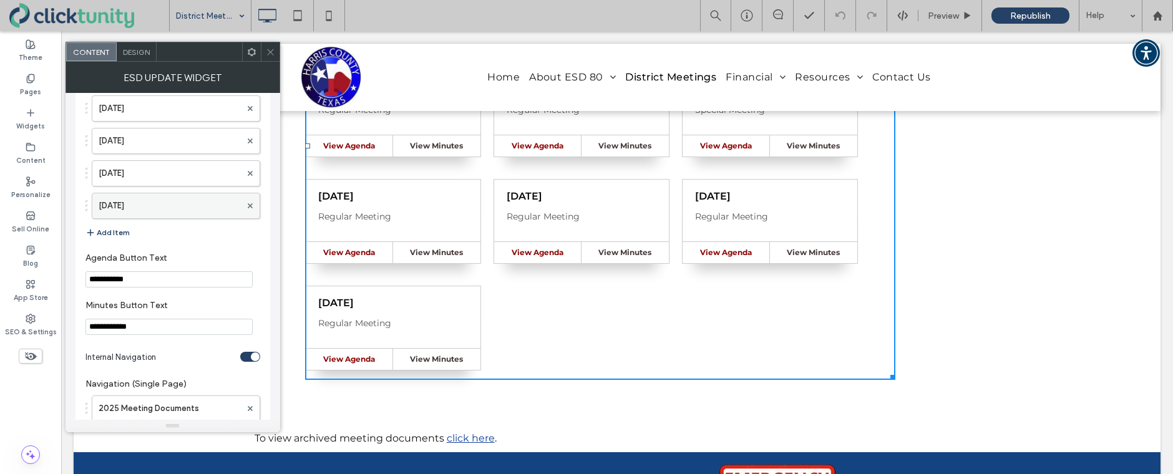
scroll to position [2599, 0]
click at [122, 232] on button "Add Item" at bounding box center [107, 233] width 44 height 15
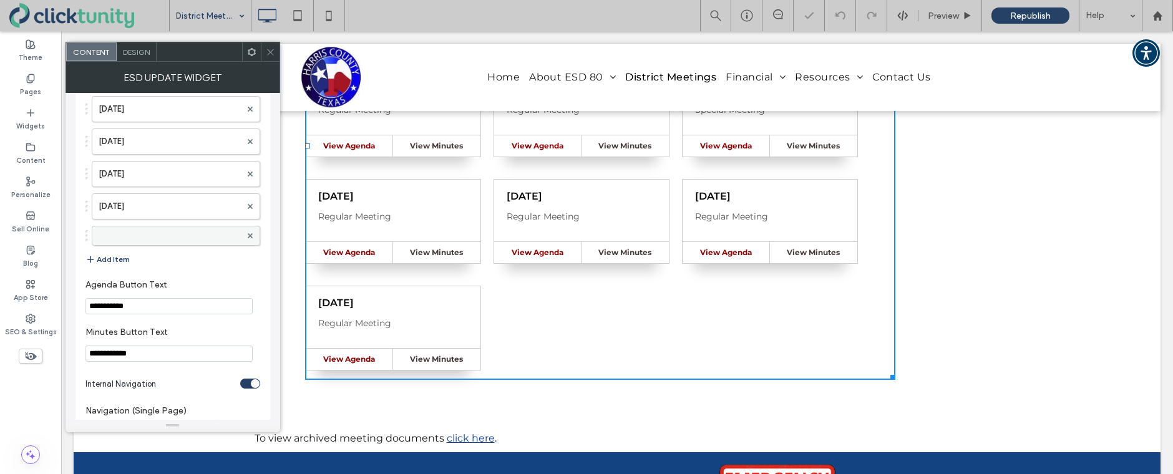
click at [125, 232] on label at bounding box center [170, 236] width 142 height 12
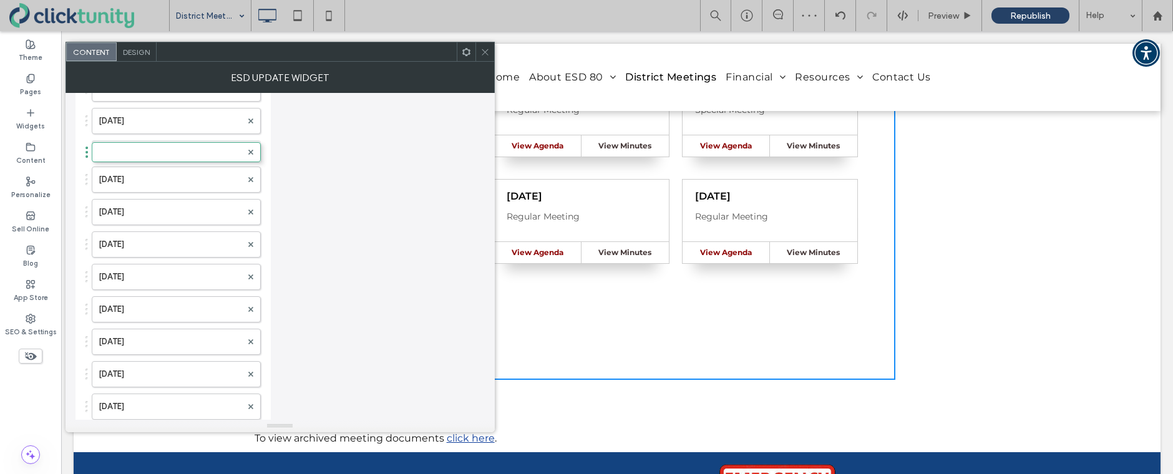
scroll to position [2133, 0]
drag, startPoint x: 145, startPoint y: 408, endPoint x: 178, endPoint y: 77, distance: 332.4
click at [161, 398] on label at bounding box center [170, 401] width 143 height 12
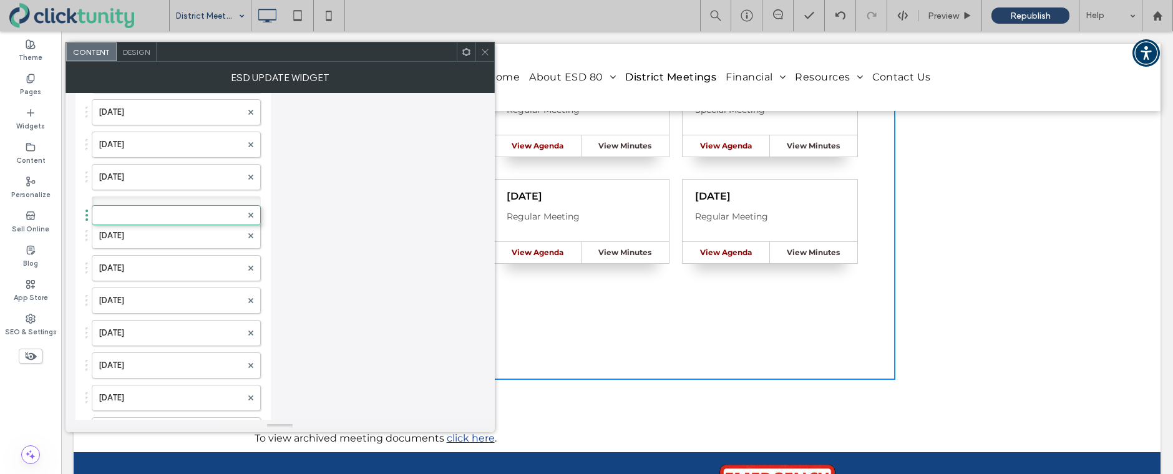
scroll to position [1331, 0]
drag, startPoint x: 161, startPoint y: 399, endPoint x: 197, endPoint y: 44, distance: 356.2
click at [125, 170] on label at bounding box center [170, 174] width 143 height 12
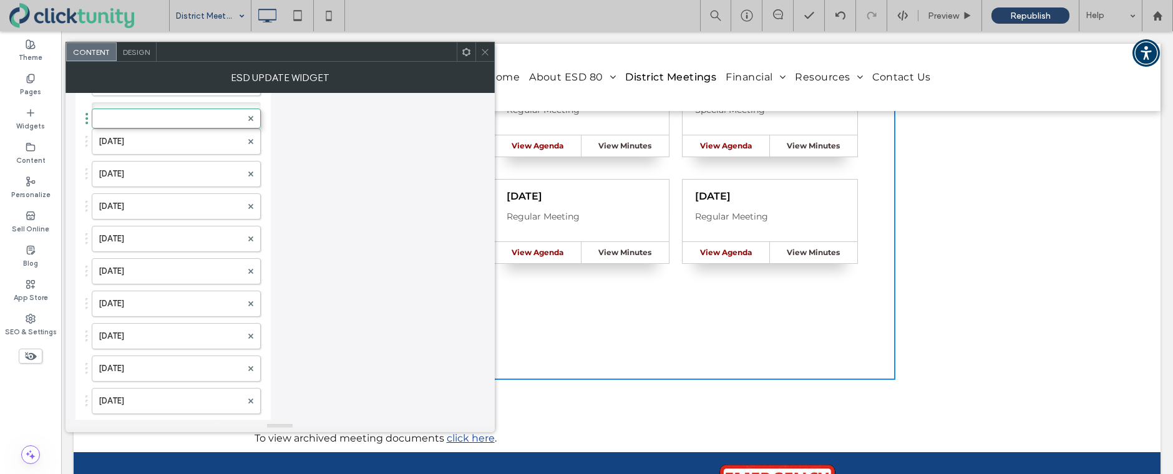
drag, startPoint x: 143, startPoint y: 378, endPoint x: 148, endPoint y: 43, distance: 335.1
click at [139, 108] on label at bounding box center [170, 112] width 143 height 12
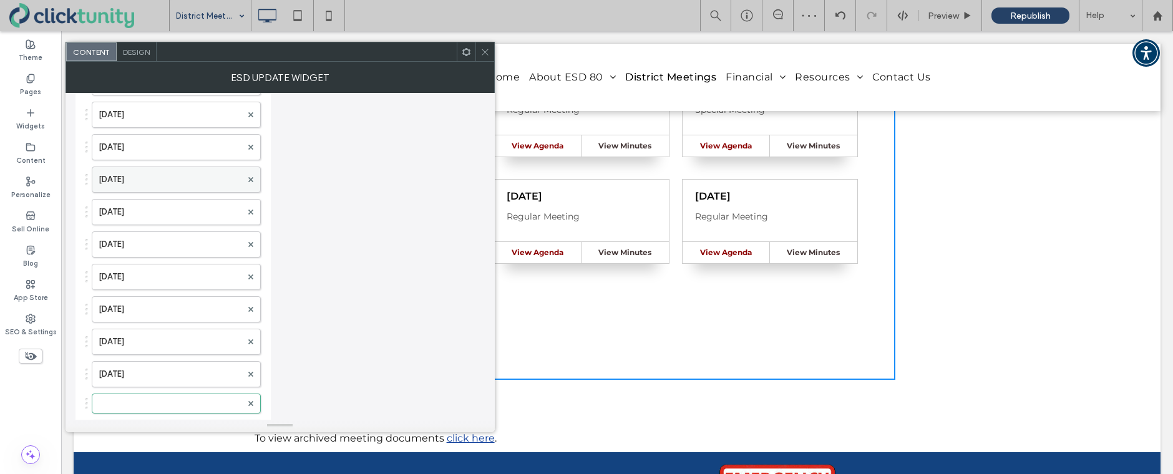
scroll to position [586, 0]
click at [135, 402] on label at bounding box center [170, 399] width 143 height 12
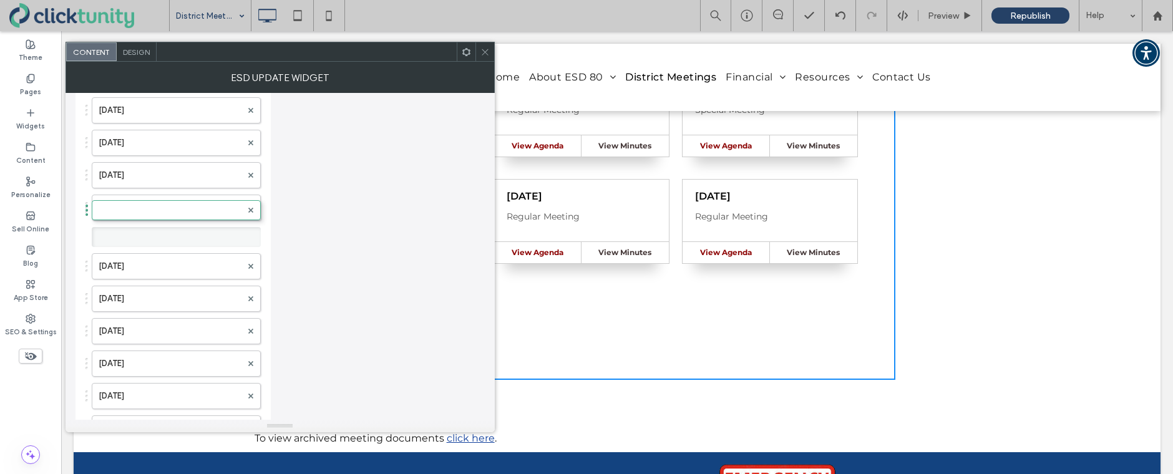
scroll to position [197, 0]
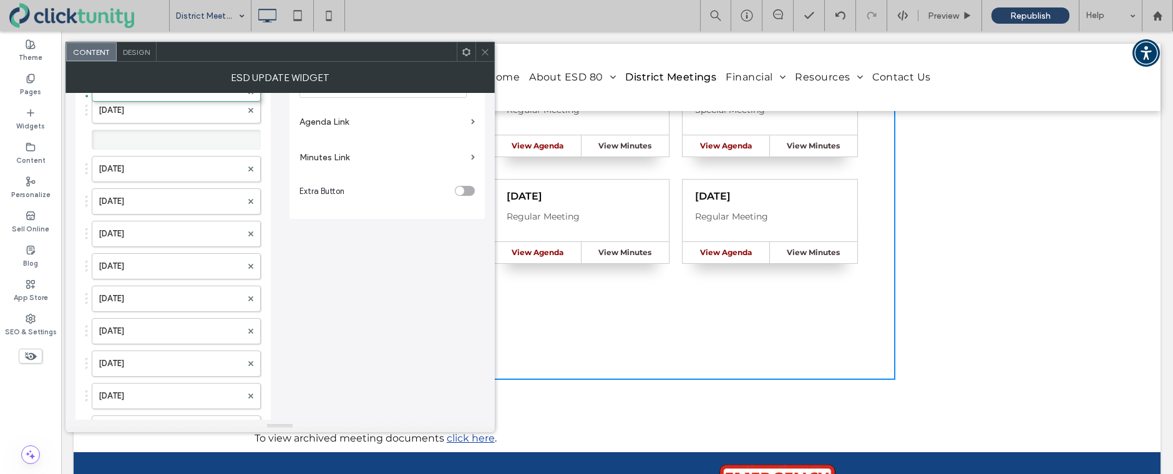
drag, startPoint x: 135, startPoint y: 400, endPoint x: 167, endPoint y: 54, distance: 347.7
click at [144, 139] on label at bounding box center [170, 140] width 143 height 12
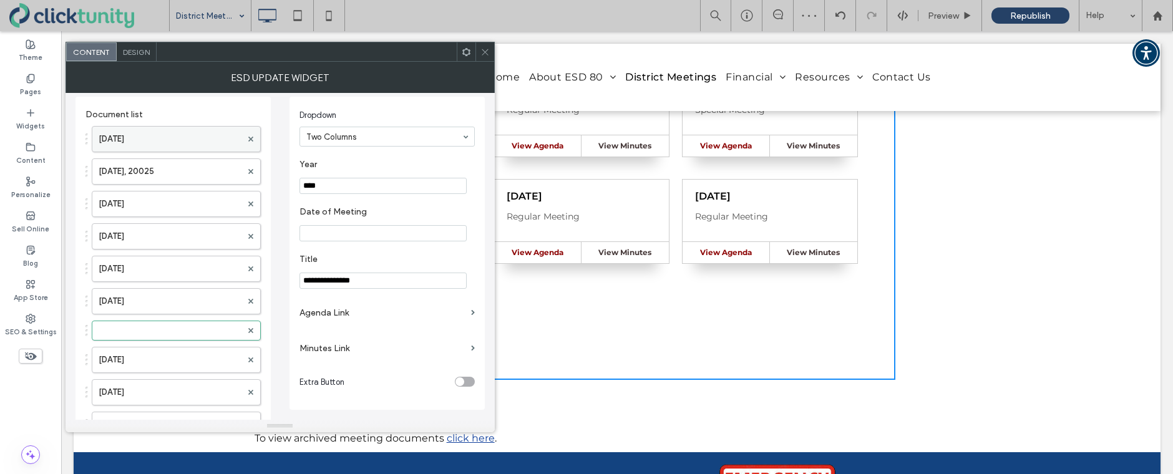
scroll to position [0, 0]
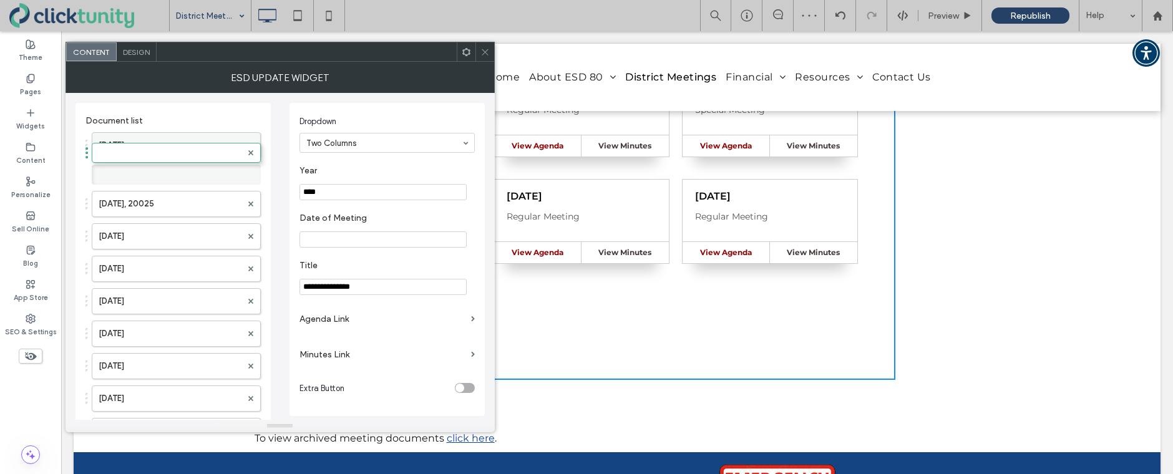
drag, startPoint x: 139, startPoint y: 335, endPoint x: 144, endPoint y: 137, distance: 198.5
drag, startPoint x: 141, startPoint y: 174, endPoint x: 143, endPoint y: 140, distance: 33.7
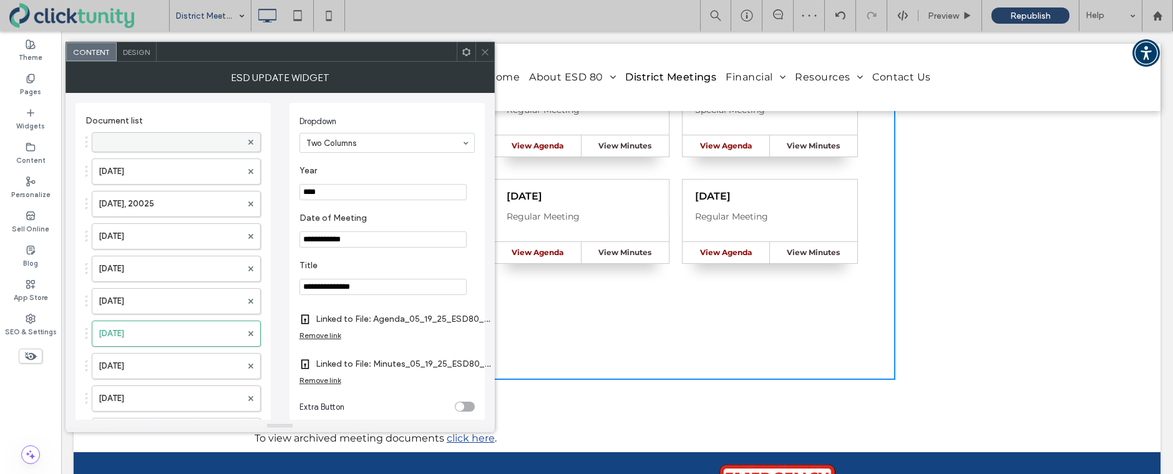
click at [143, 140] on label at bounding box center [170, 142] width 143 height 12
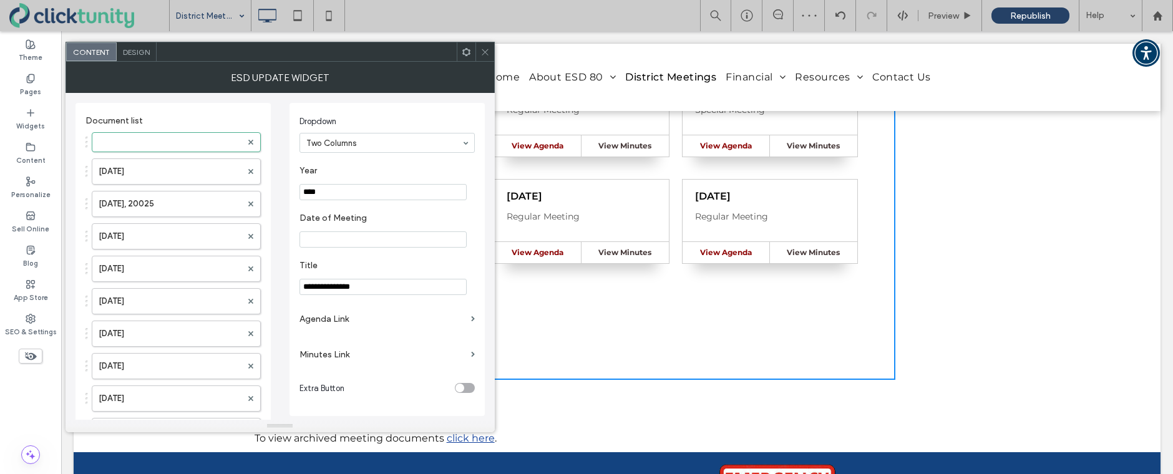
drag, startPoint x: 318, startPoint y: 193, endPoint x: 331, endPoint y: 193, distance: 13.7
click at [331, 193] on input "****" at bounding box center [382, 192] width 167 height 16
type input "****"
click at [343, 232] on input "Date of Meeting" at bounding box center [382, 239] width 167 height 16
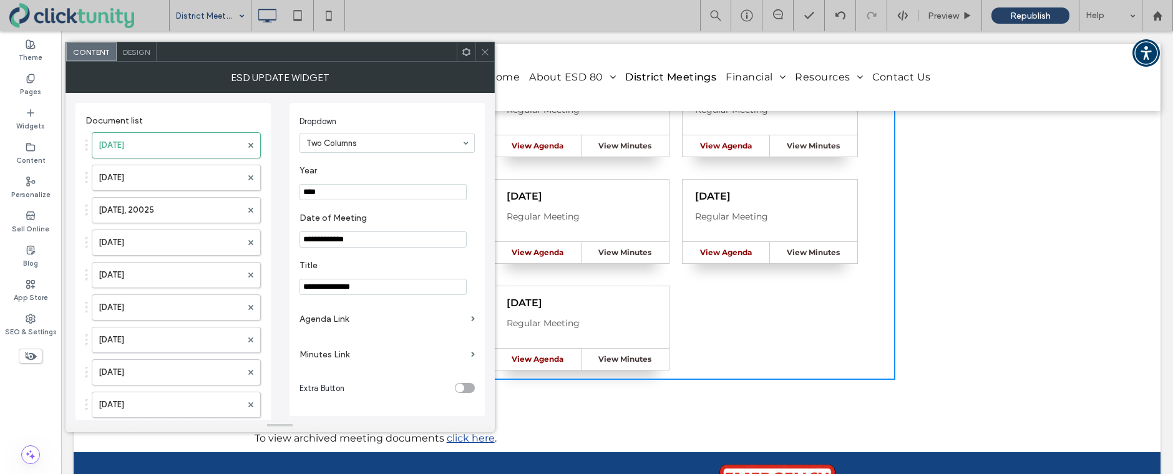
type input "**********"
click at [342, 321] on label "Agenda Link" at bounding box center [382, 319] width 167 height 23
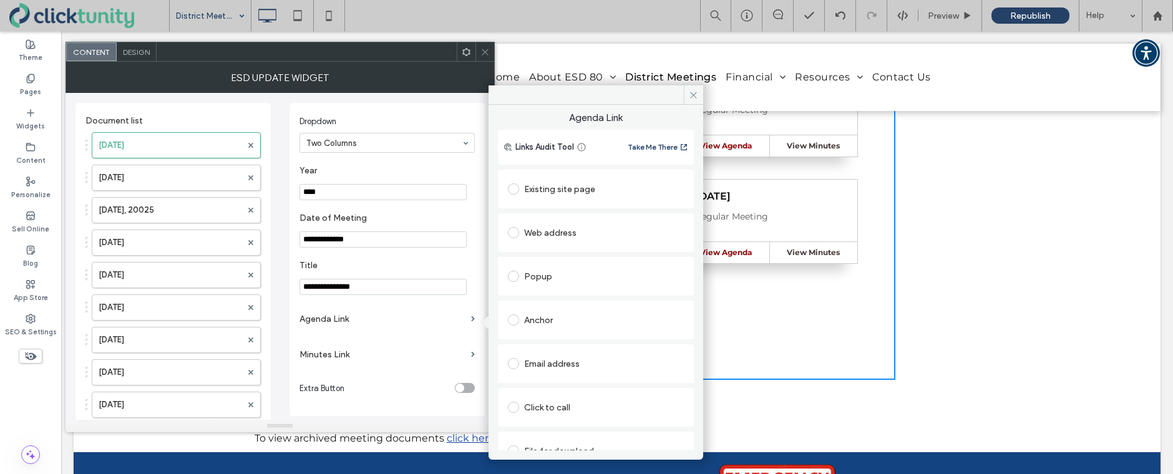
scroll to position [20, 0]
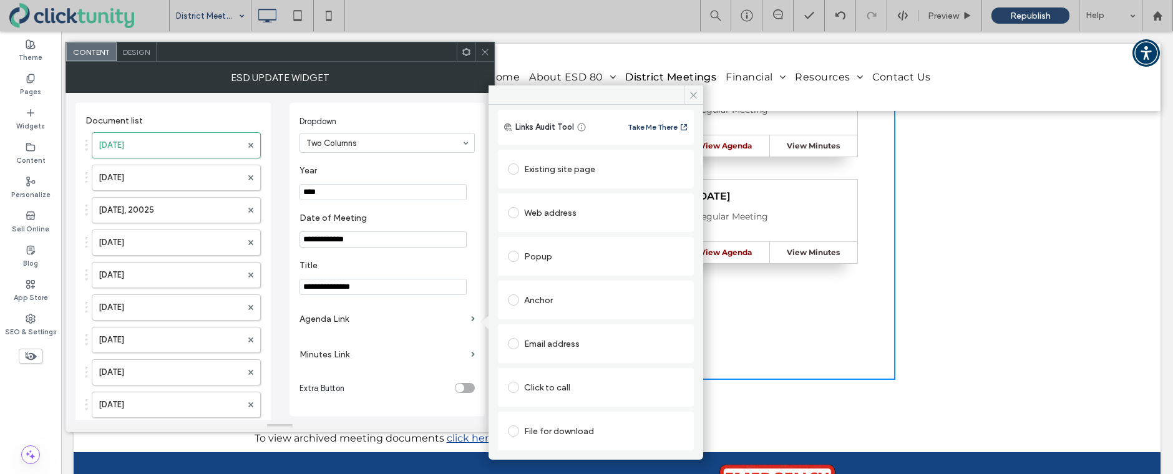
click at [517, 429] on span at bounding box center [513, 430] width 11 height 11
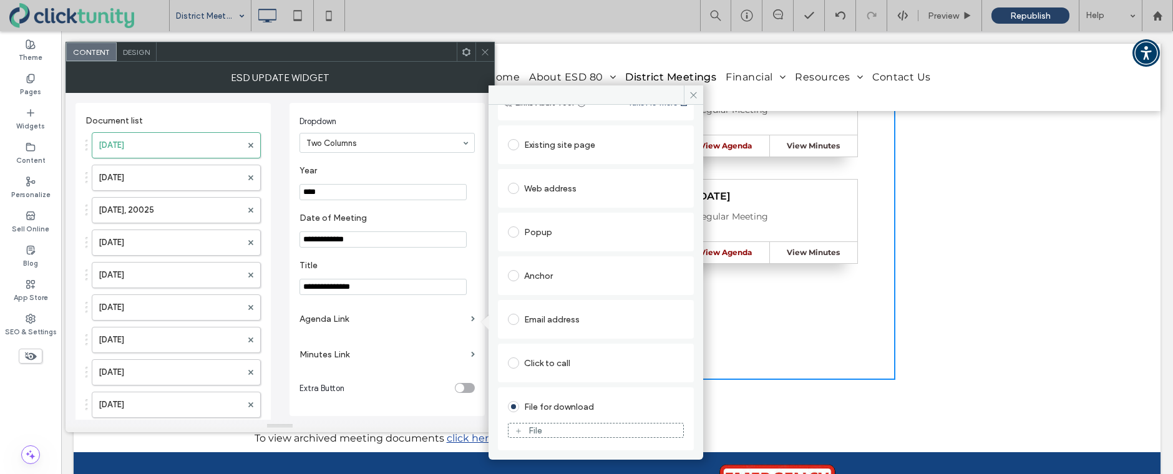
click at [524, 429] on div "File" at bounding box center [595, 430] width 175 height 11
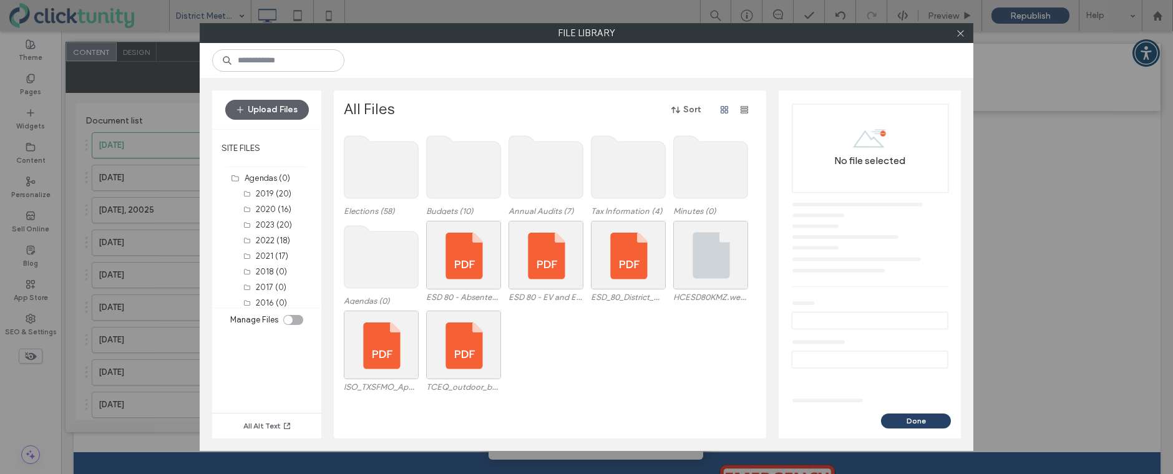
click at [377, 235] on use at bounding box center [381, 257] width 74 height 62
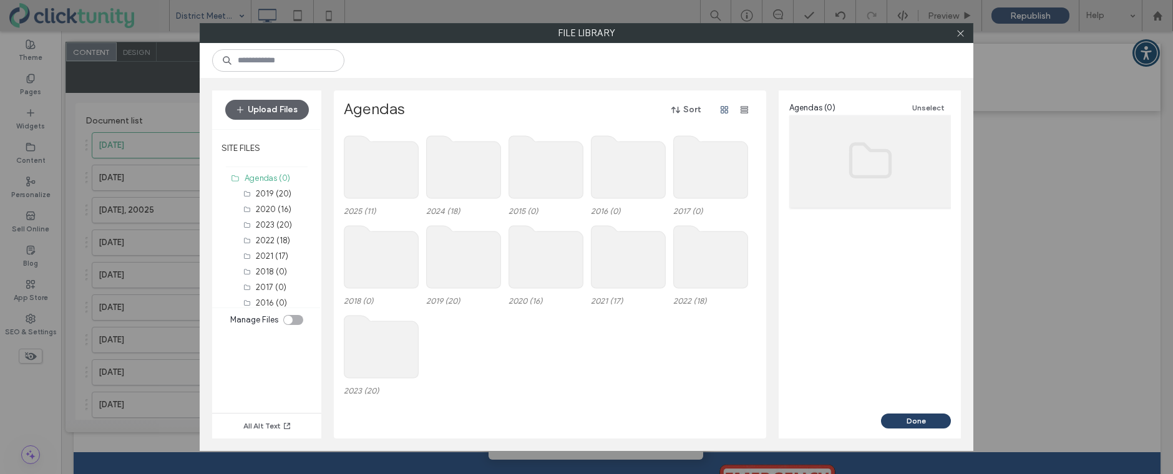
click at [367, 183] on use at bounding box center [381, 167] width 74 height 62
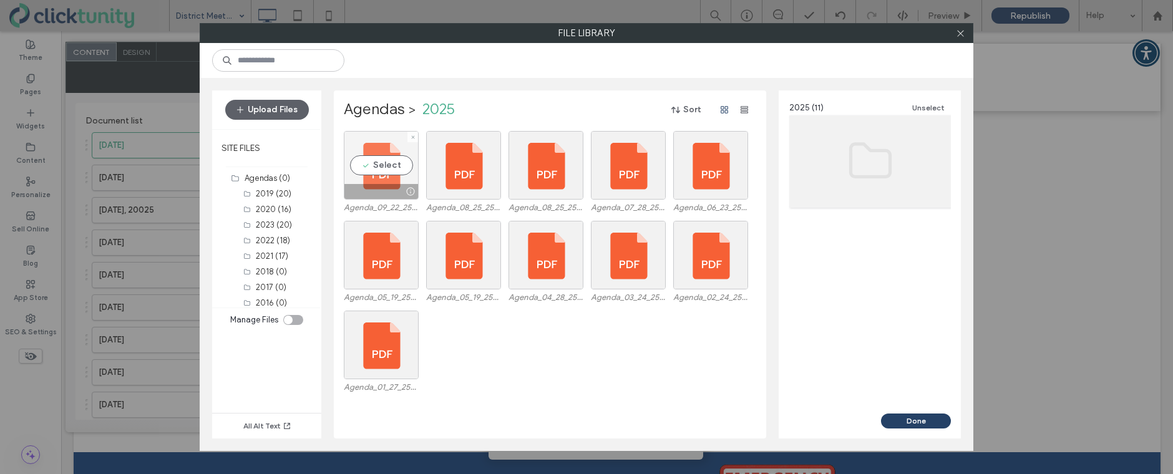
click at [375, 165] on div "Select" at bounding box center [381, 165] width 75 height 69
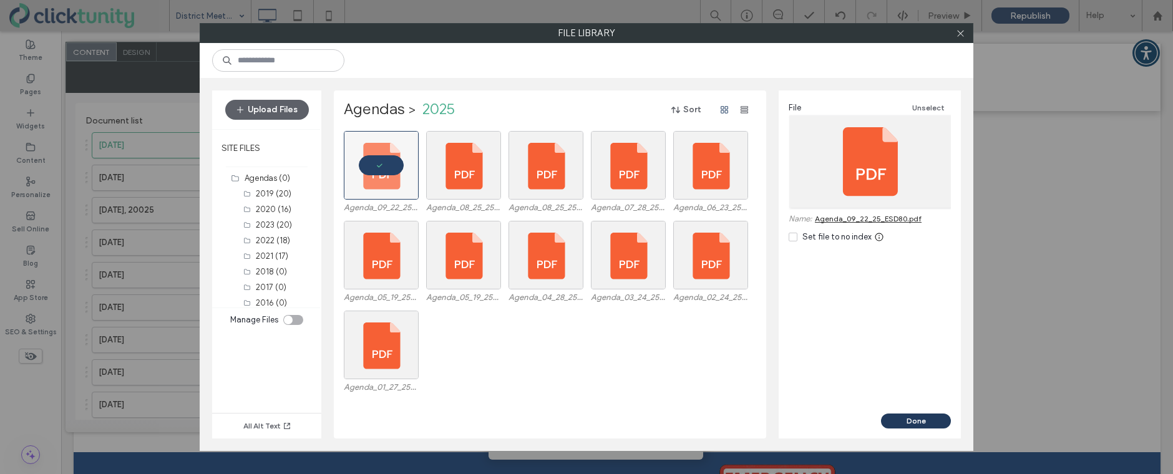
click at [907, 421] on button "Done" at bounding box center [916, 421] width 70 height 15
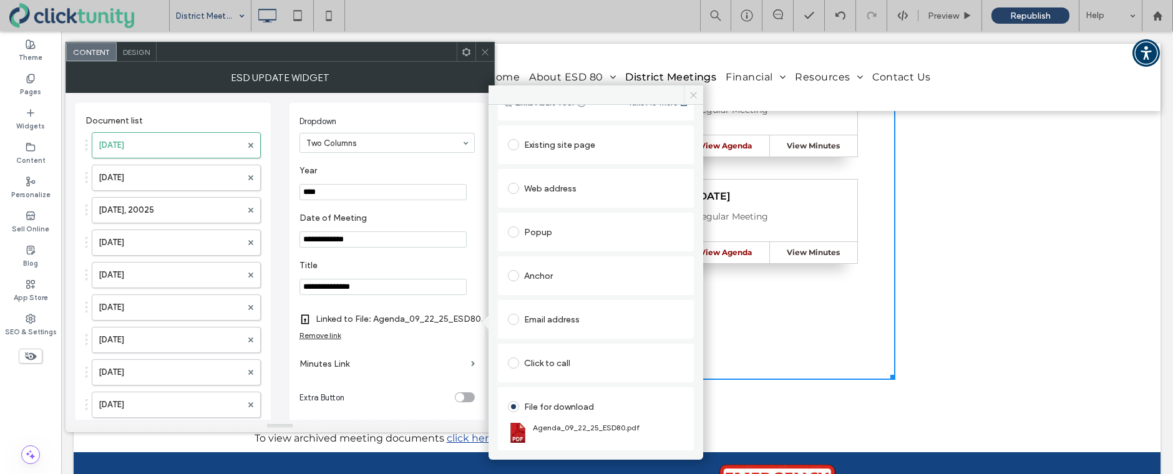
click at [694, 97] on icon at bounding box center [693, 94] width 9 height 9
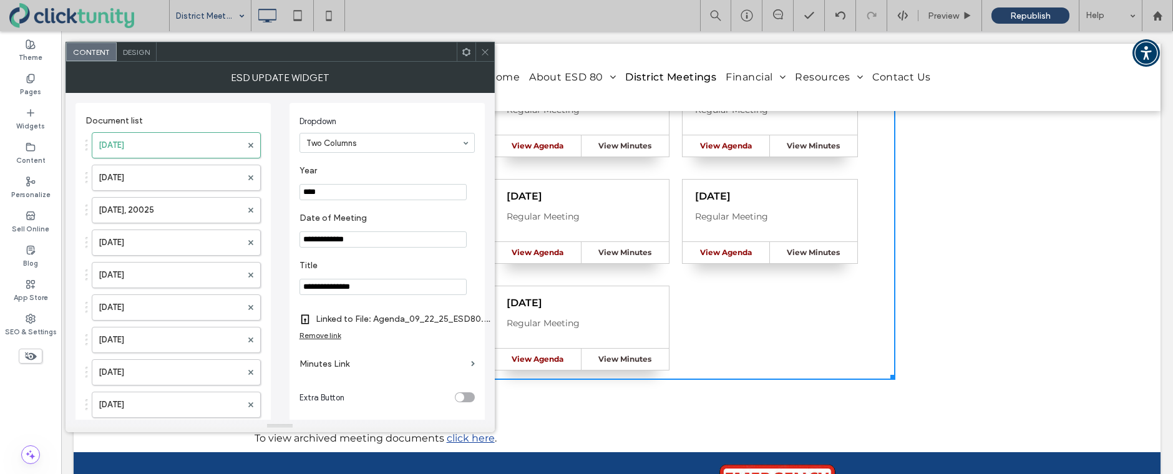
drag, startPoint x: 488, startPoint y: 56, endPoint x: 492, endPoint y: 84, distance: 29.0
click at [488, 56] on icon at bounding box center [484, 51] width 9 height 9
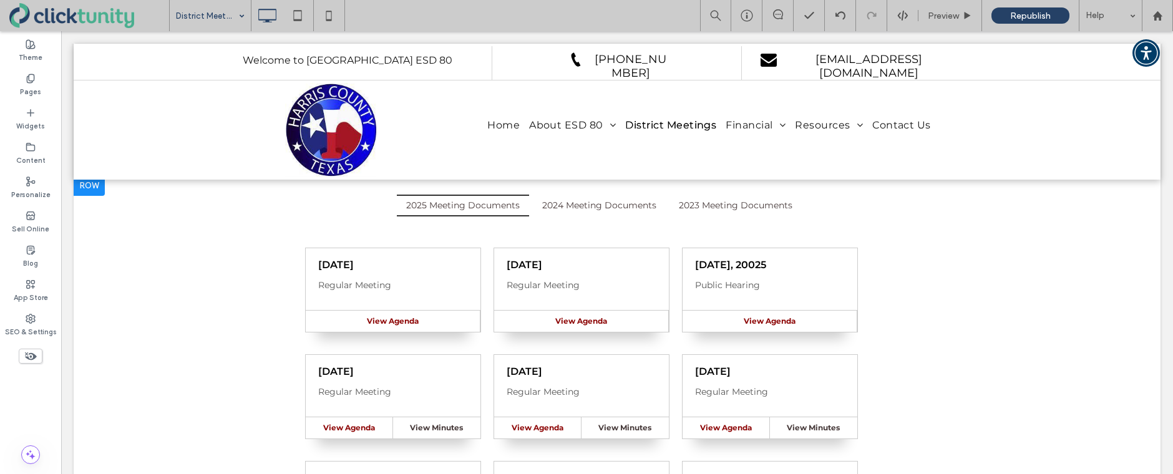
scroll to position [147, 0]
drag, startPoint x: 297, startPoint y: 18, endPoint x: 322, endPoint y: 22, distance: 25.2
click at [298, 18] on icon at bounding box center [297, 15] width 25 height 25
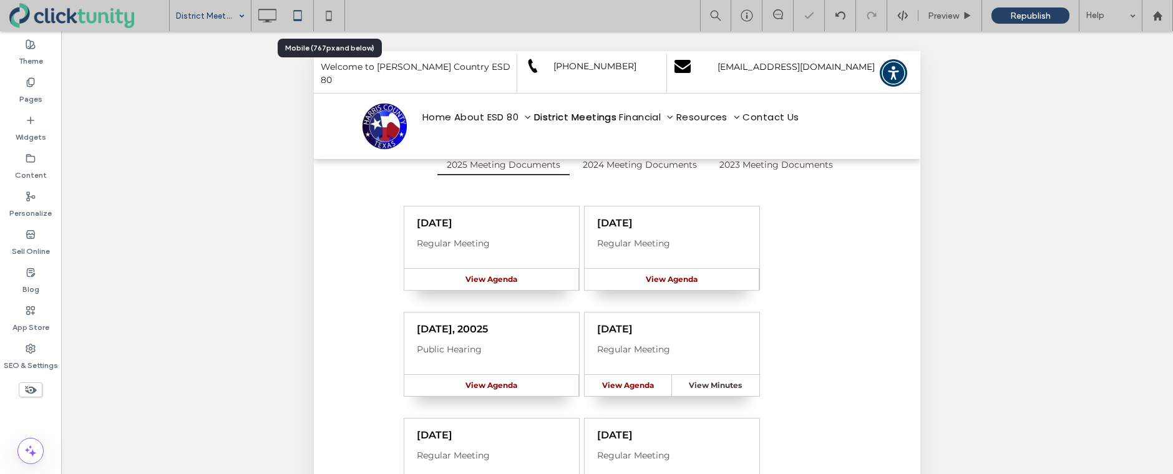
click at [329, 21] on icon at bounding box center [328, 15] width 25 height 25
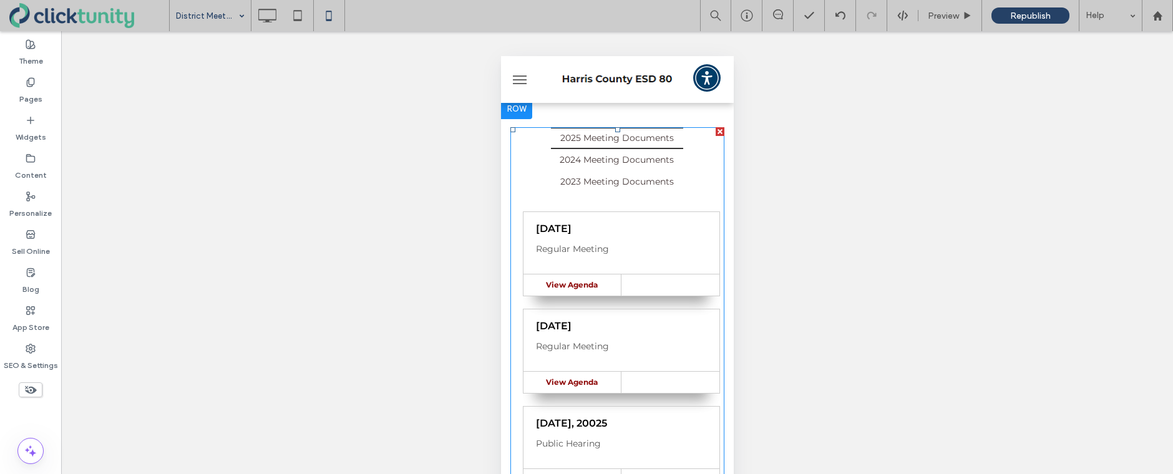
scroll to position [0, 0]
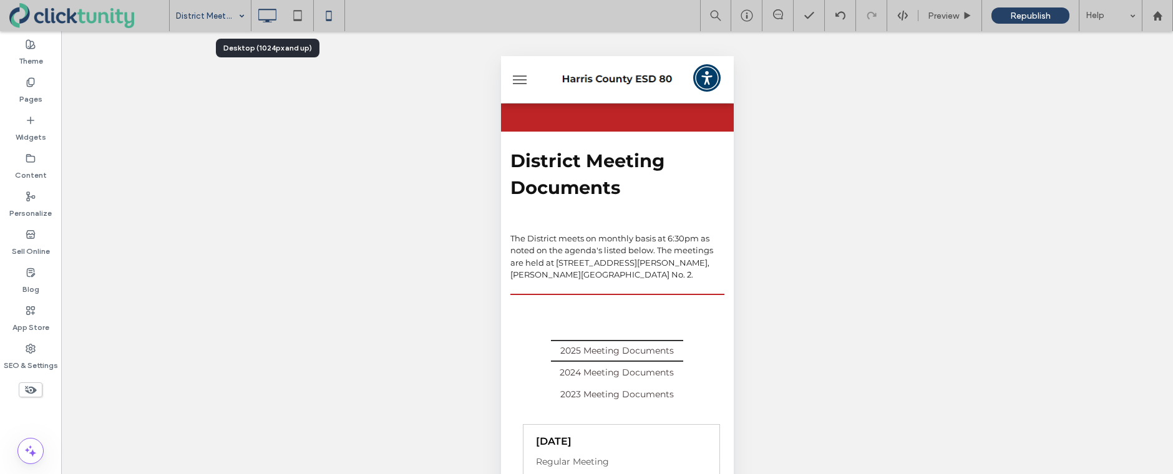
click at [270, 21] on icon at bounding box center [267, 15] width 25 height 25
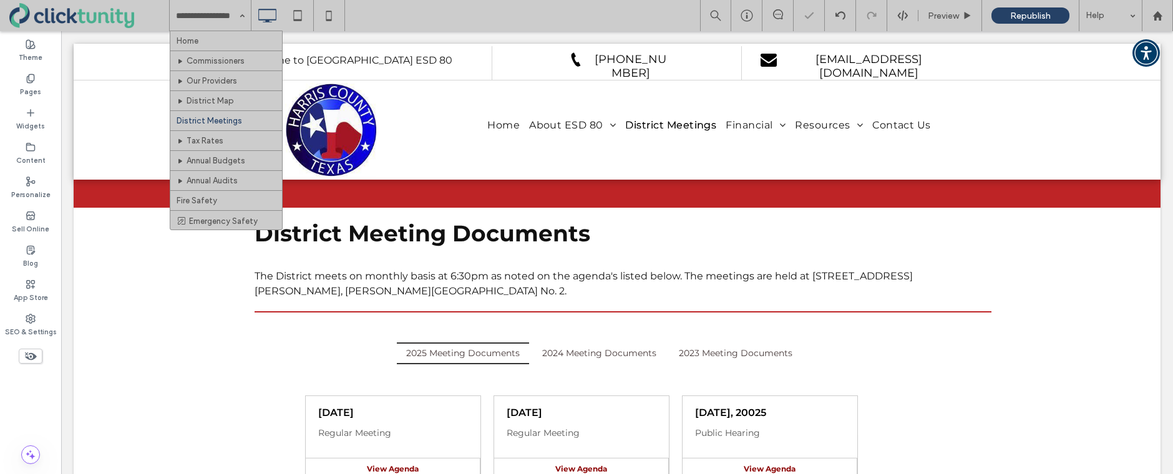
drag, startPoint x: 238, startPoint y: 35, endPoint x: 258, endPoint y: 37, distance: 20.1
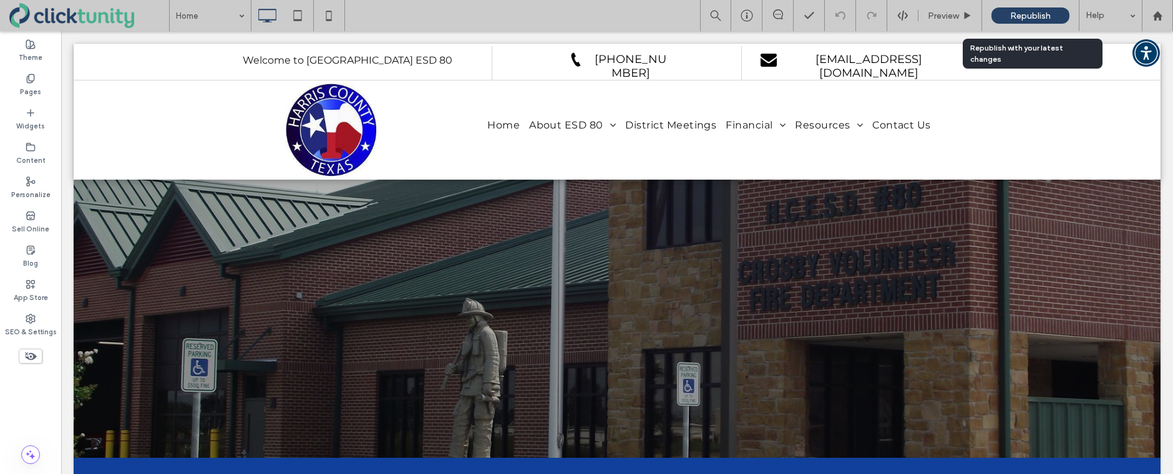
click at [1038, 15] on span "Republish" at bounding box center [1030, 16] width 41 height 11
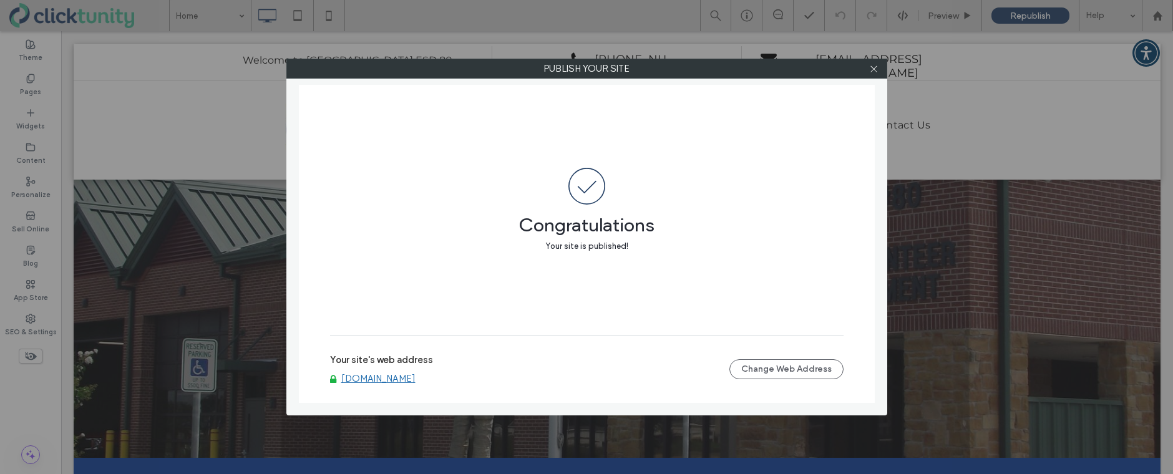
drag, startPoint x: 387, startPoint y: 391, endPoint x: 385, endPoint y: 384, distance: 6.5
click at [386, 390] on div "Your site's web address www.hcesd80.org Change Web Address" at bounding box center [586, 370] width 513 height 68
click at [385, 383] on link "[DOMAIN_NAME]" at bounding box center [378, 378] width 74 height 11
